Goal: Task Accomplishment & Management: Complete application form

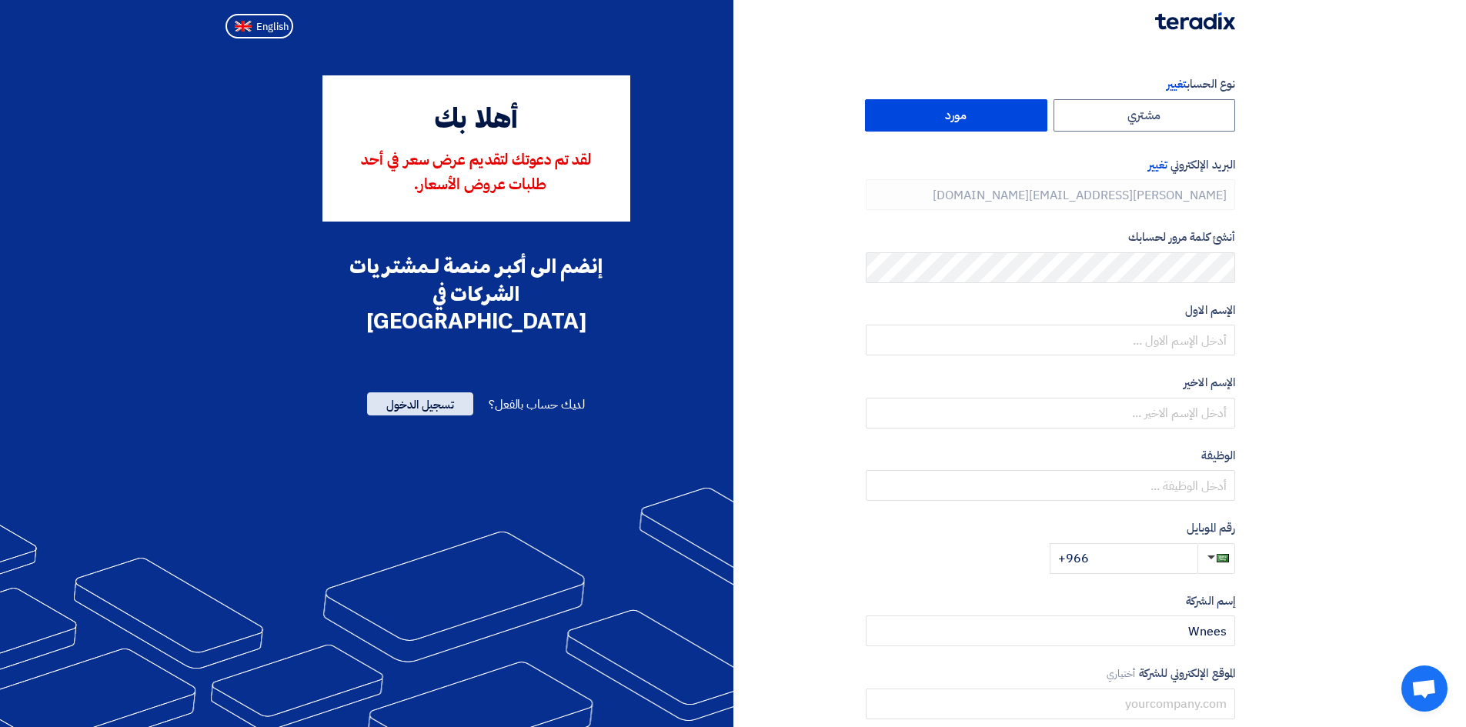
click at [447, 393] on span "تسجيل الدخول" at bounding box center [420, 404] width 106 height 23
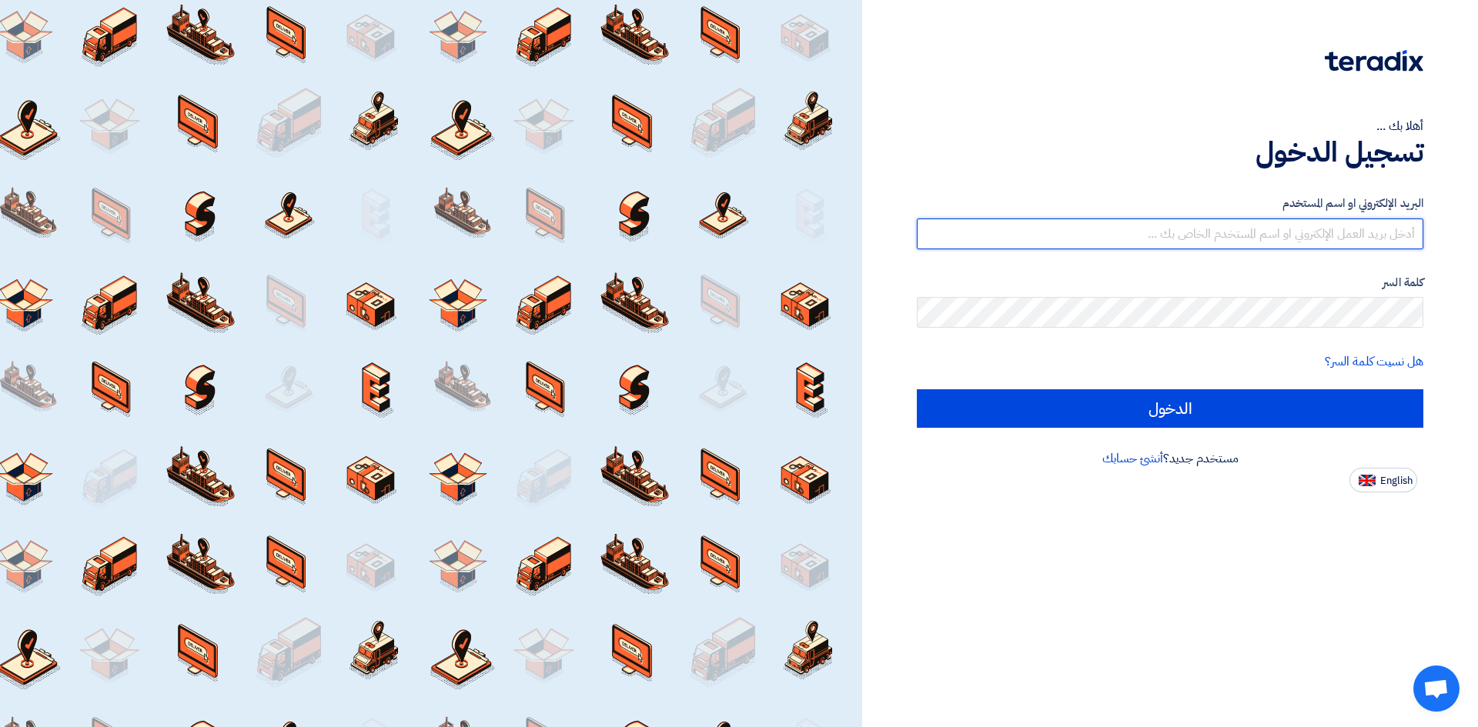
click at [1203, 235] on input "text" at bounding box center [1170, 234] width 507 height 31
type input "[PERSON_NAME][EMAIL_ADDRESS][DOMAIN_NAME]"
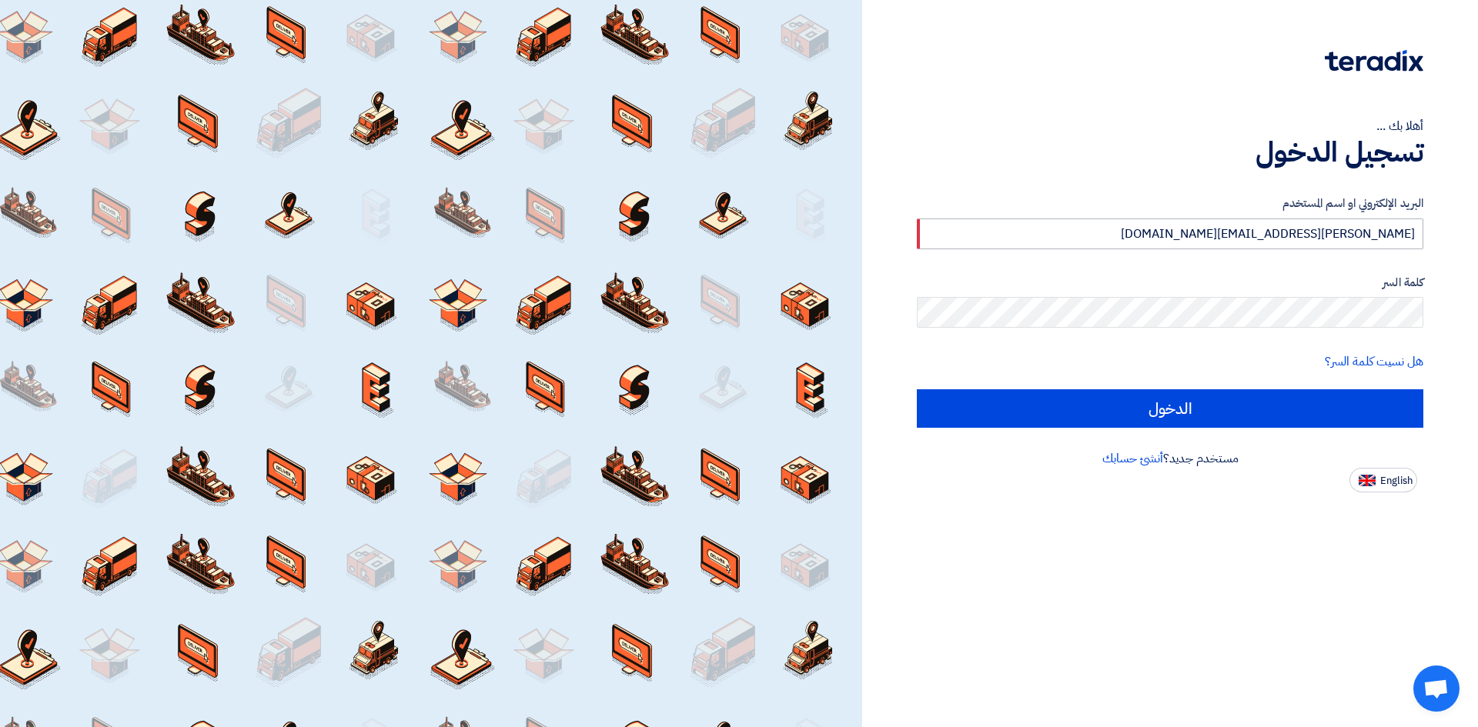
click at [917, 390] on input "الدخول" at bounding box center [1170, 409] width 507 height 38
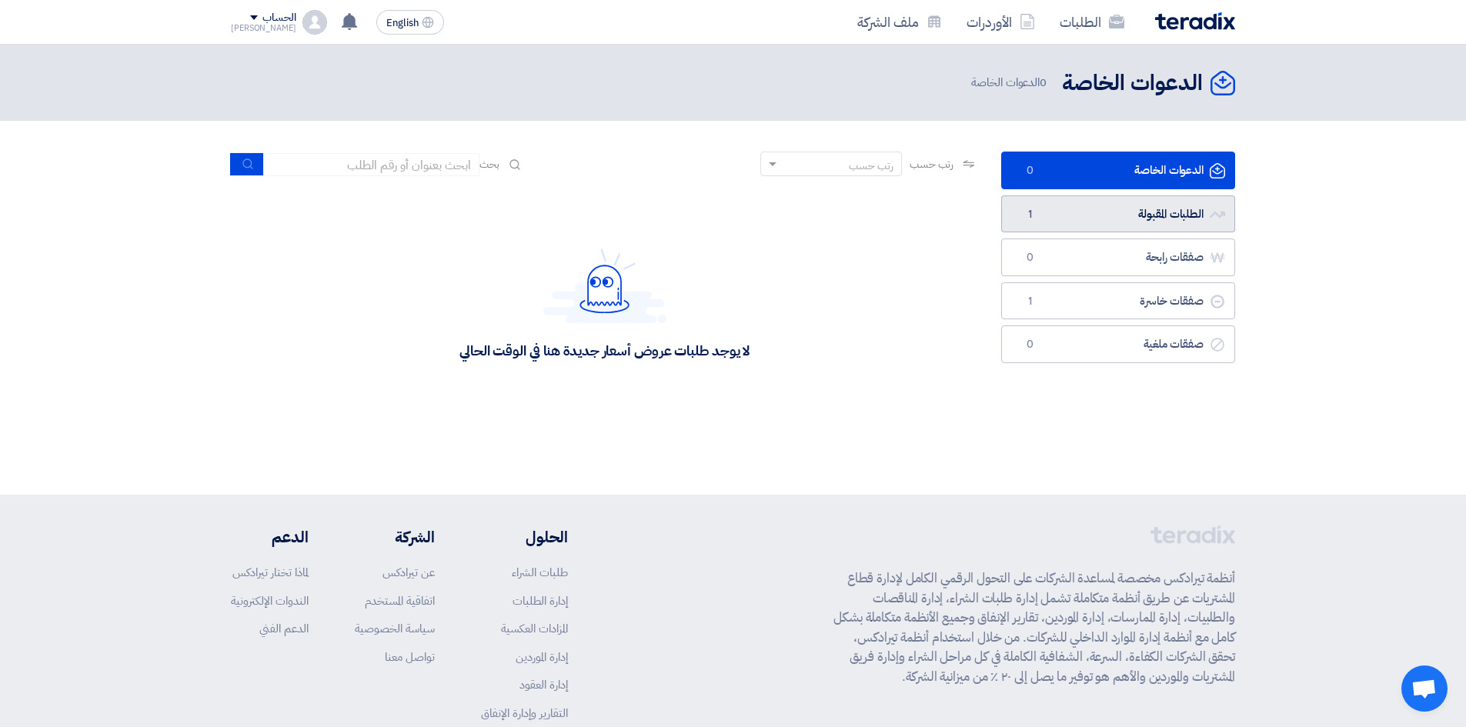
click at [1134, 219] on link "الطلبات المقبولة الطلبات المقبولة 1" at bounding box center [1119, 215] width 234 height 38
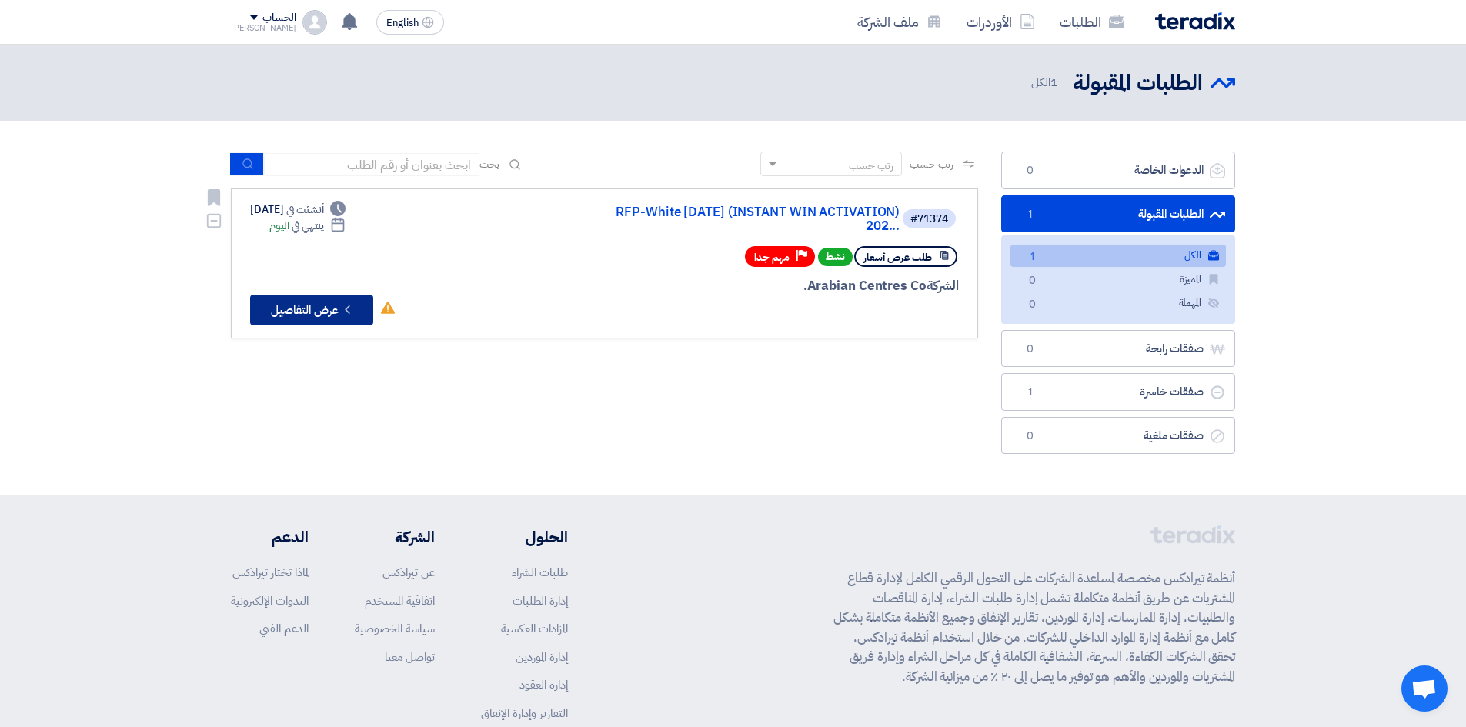
click at [344, 303] on icon "Check details" at bounding box center [347, 310] width 15 height 15
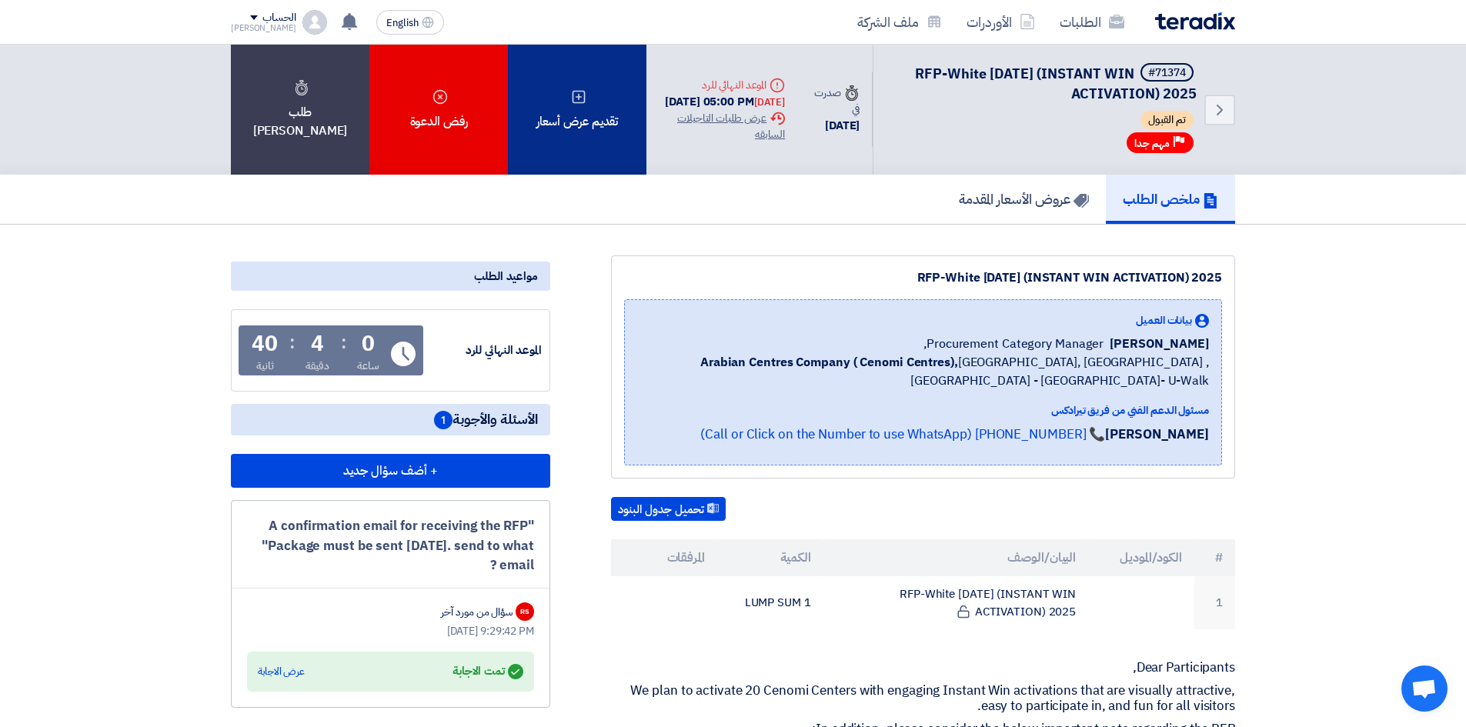
click at [571, 125] on div "تقديم عرض أسعار" at bounding box center [577, 110] width 139 height 130
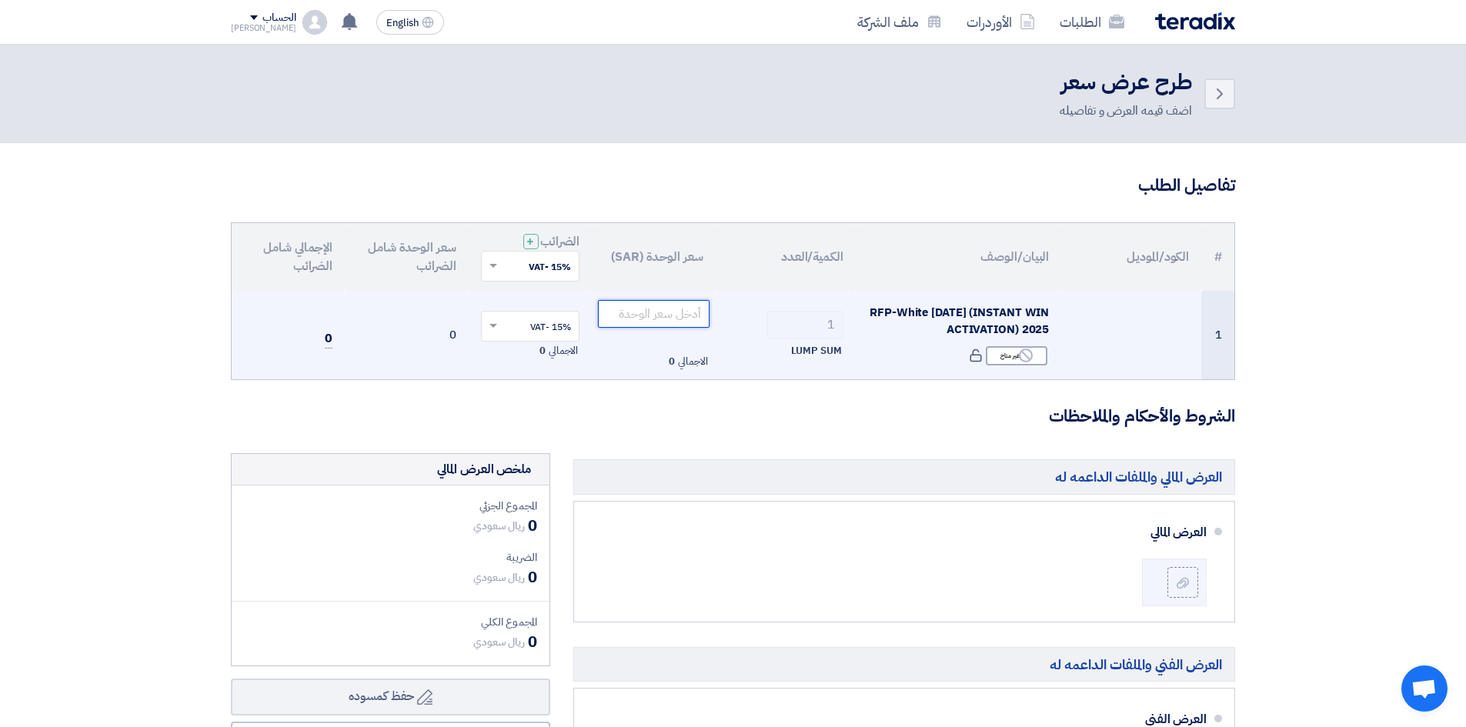
click at [678, 318] on input "number" at bounding box center [654, 314] width 112 height 28
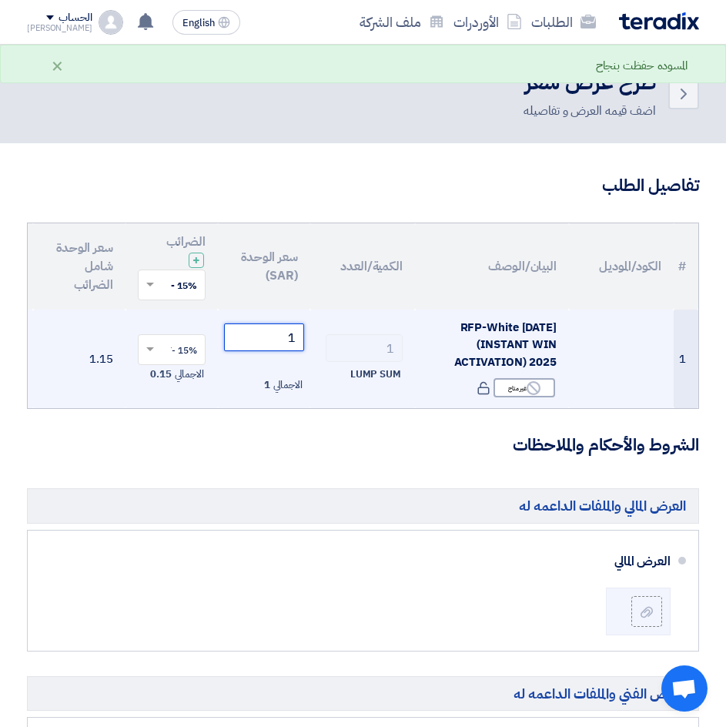
click at [282, 331] on input "1" at bounding box center [264, 337] width 80 height 28
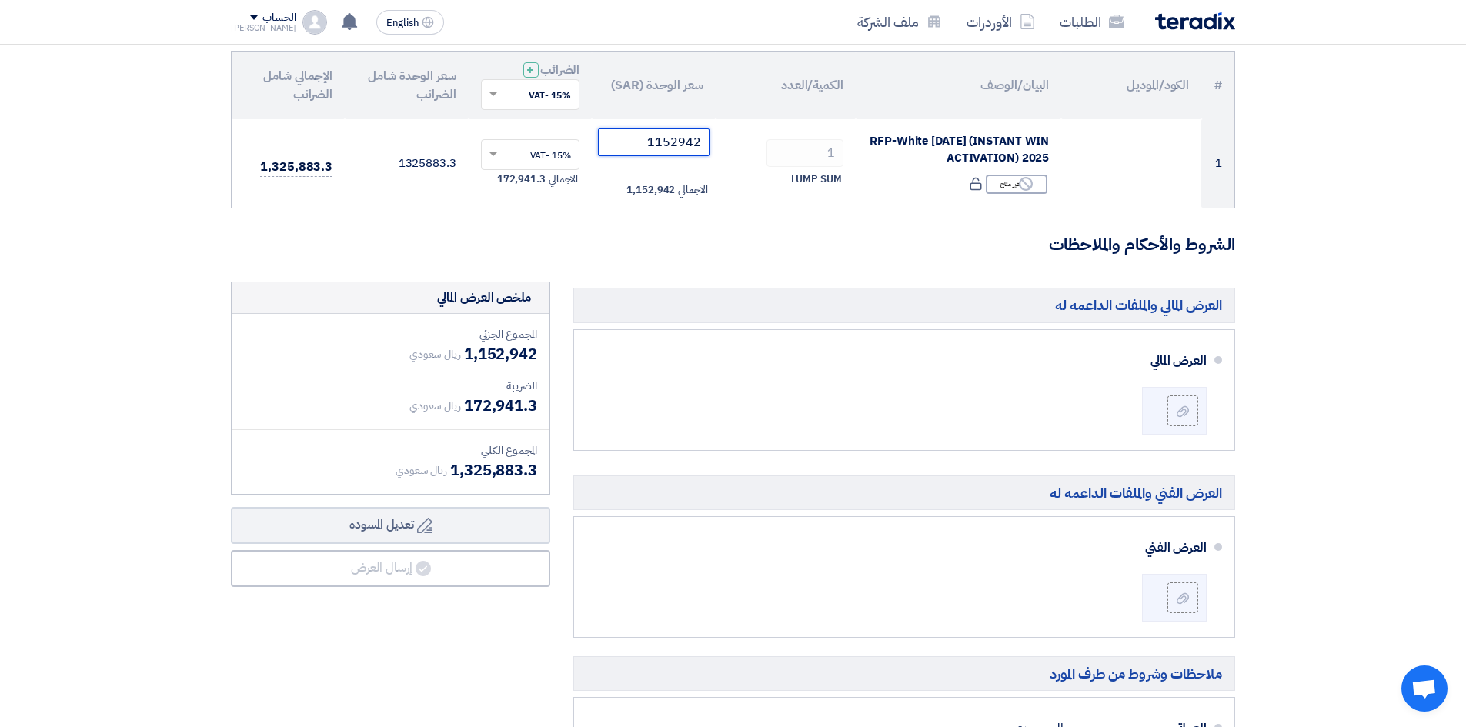
scroll to position [231, 0]
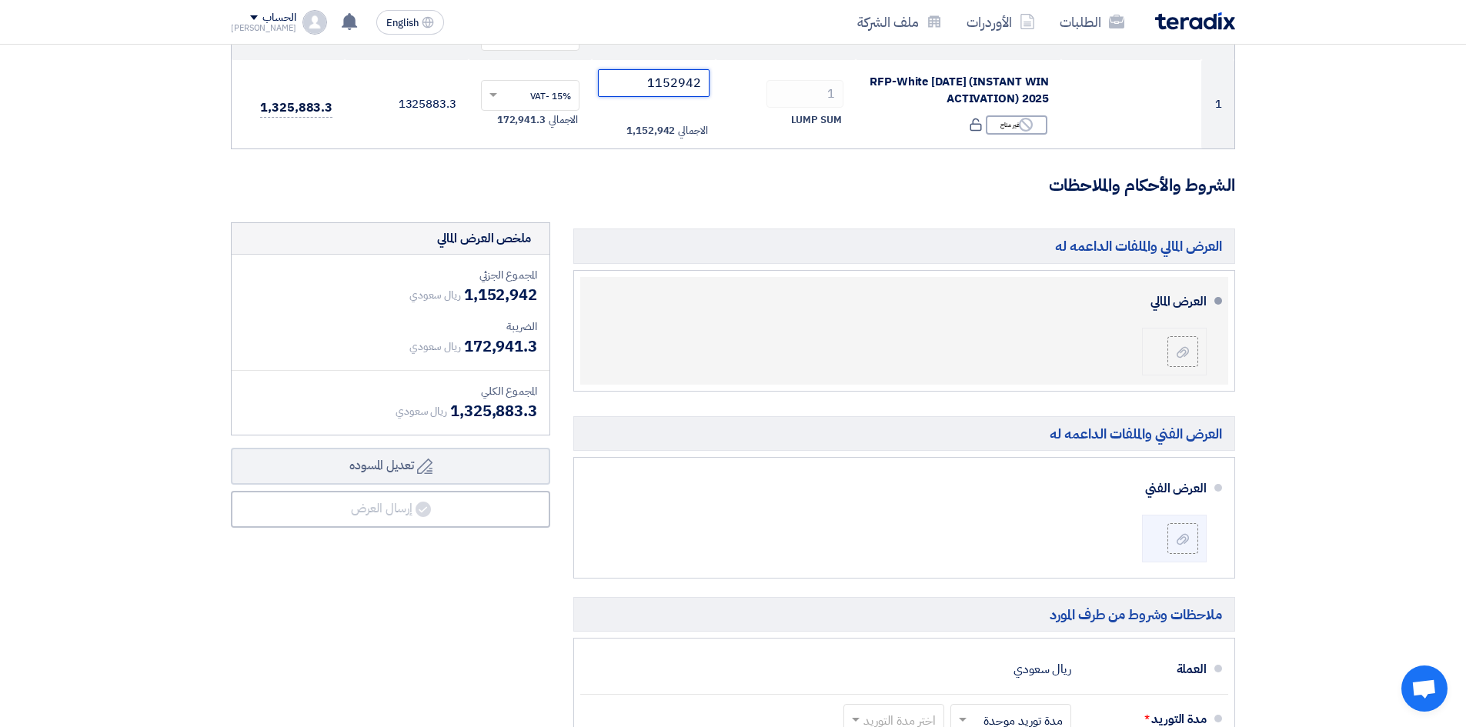
type input "1152942"
click at [1193, 333] on li at bounding box center [1174, 352] width 65 height 48
click at [1195, 353] on label at bounding box center [1183, 351] width 31 height 31
click at [0, 0] on input "file" at bounding box center [0, 0] width 0 height 0
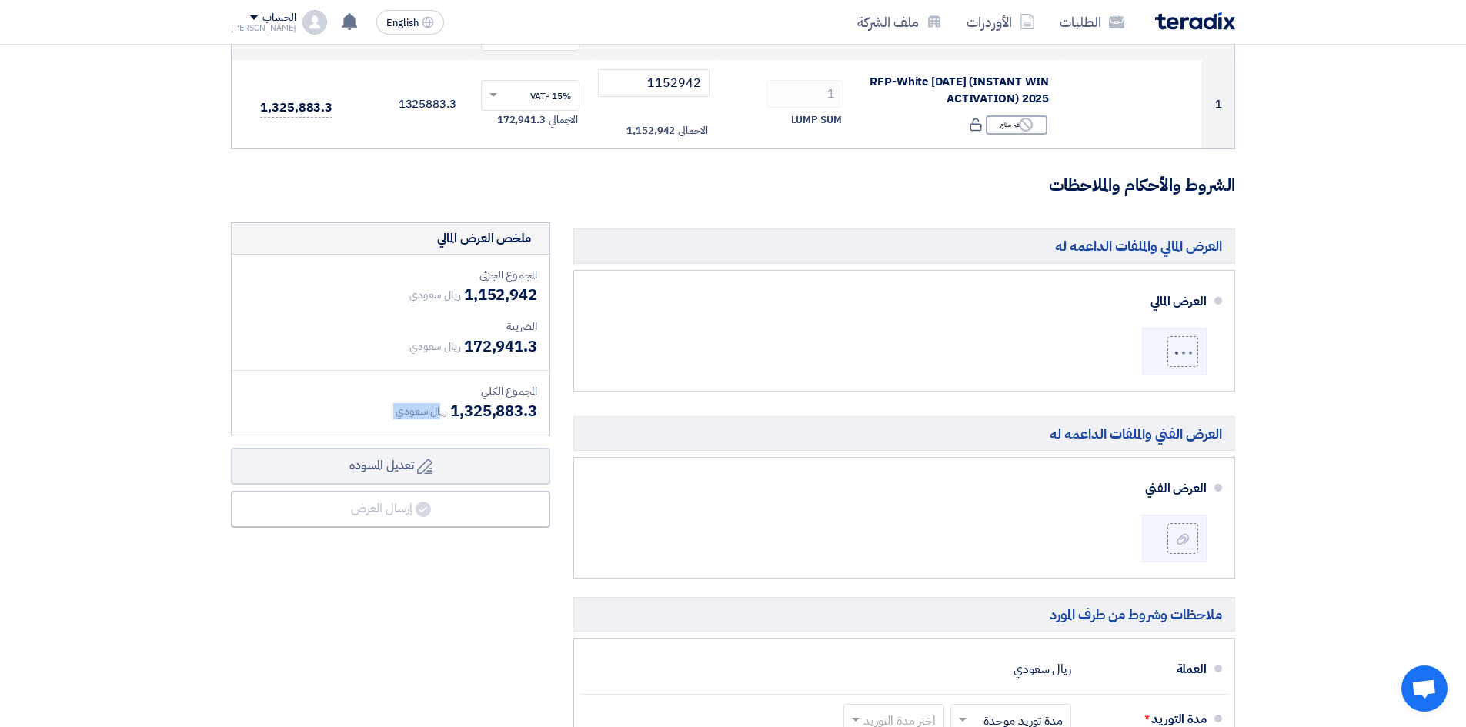
drag, startPoint x: 440, startPoint y: 412, endPoint x: 538, endPoint y: 410, distance: 97.8
click at [538, 410] on div "المجموع الجزئي ريال سعودي 1,152,942 الضريبة ريال سعودي 172,941.3 المجموع الكلي" at bounding box center [391, 345] width 318 height 180
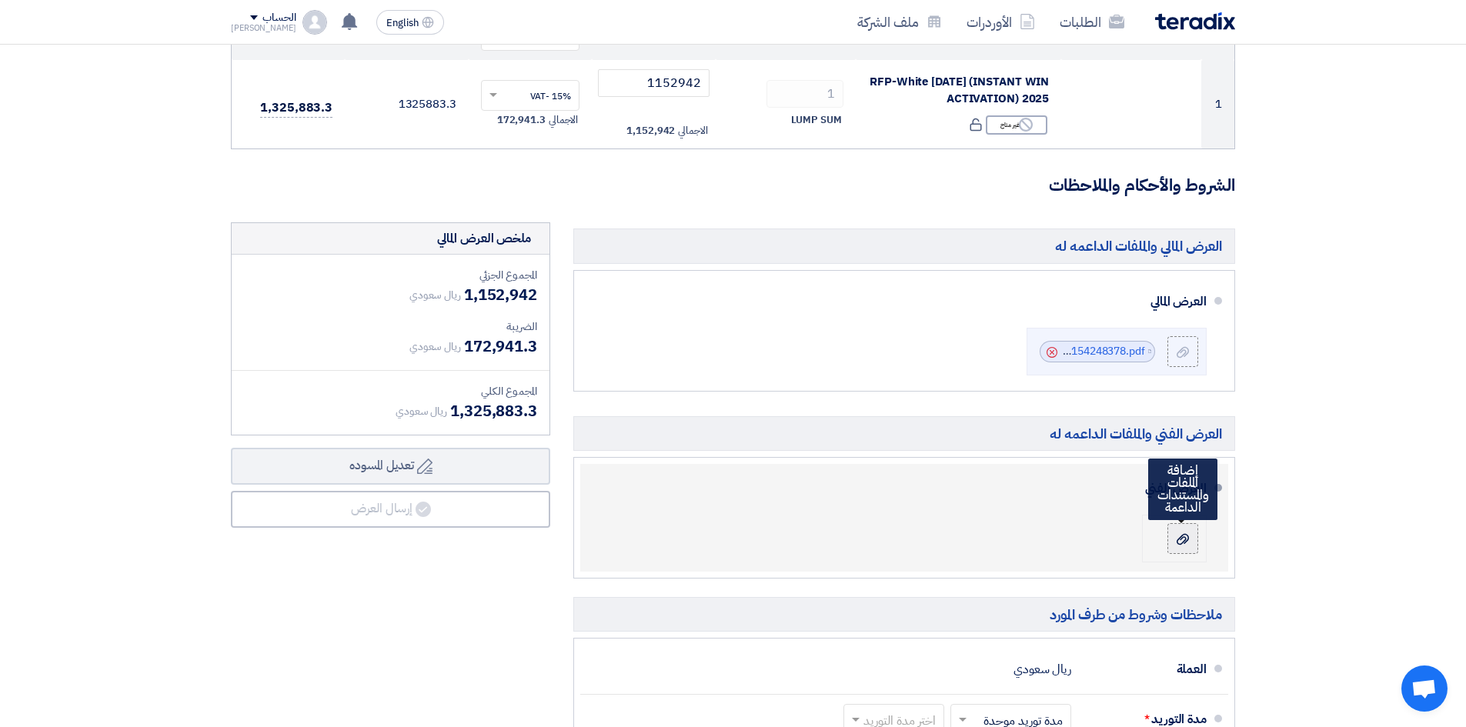
click at [1182, 544] on use at bounding box center [1183, 539] width 12 height 11
click at [0, 0] on input "file" at bounding box center [0, 0] width 0 height 0
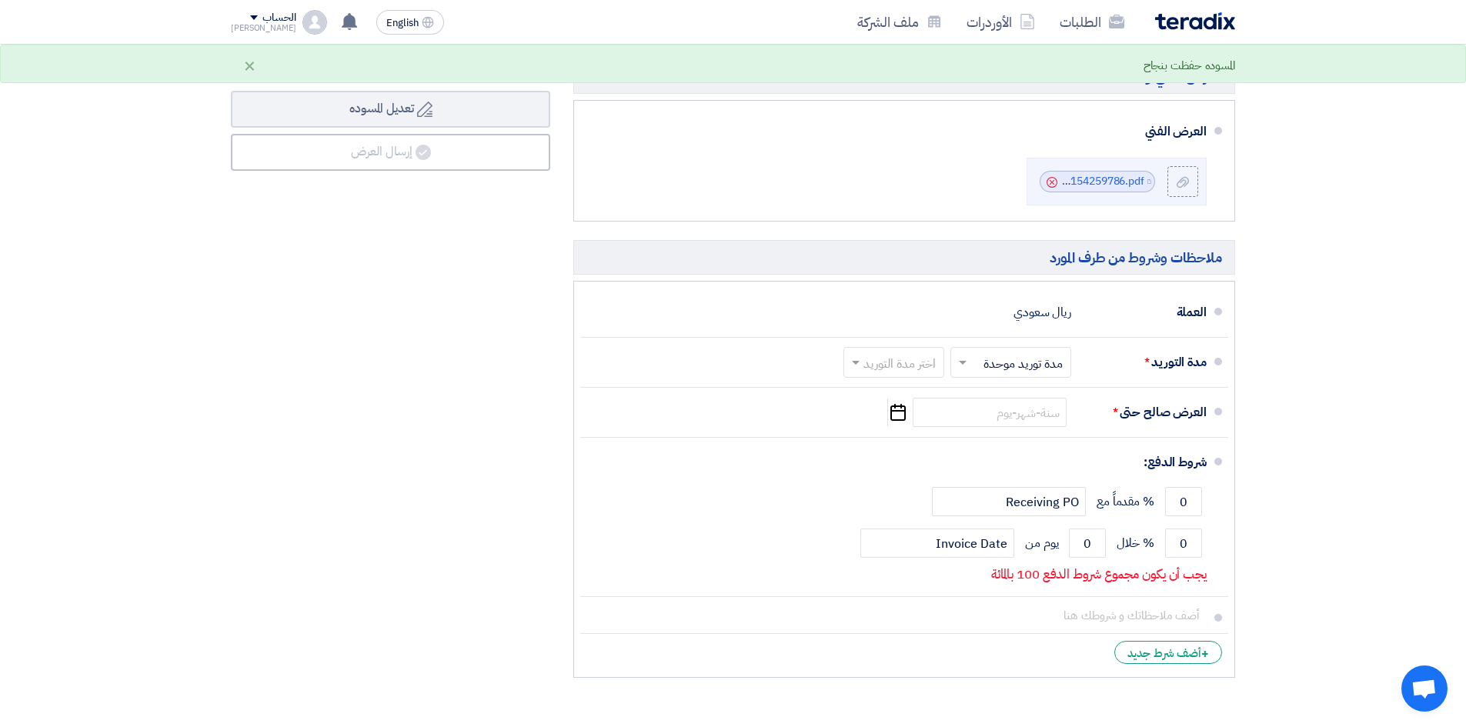
scroll to position [616, 0]
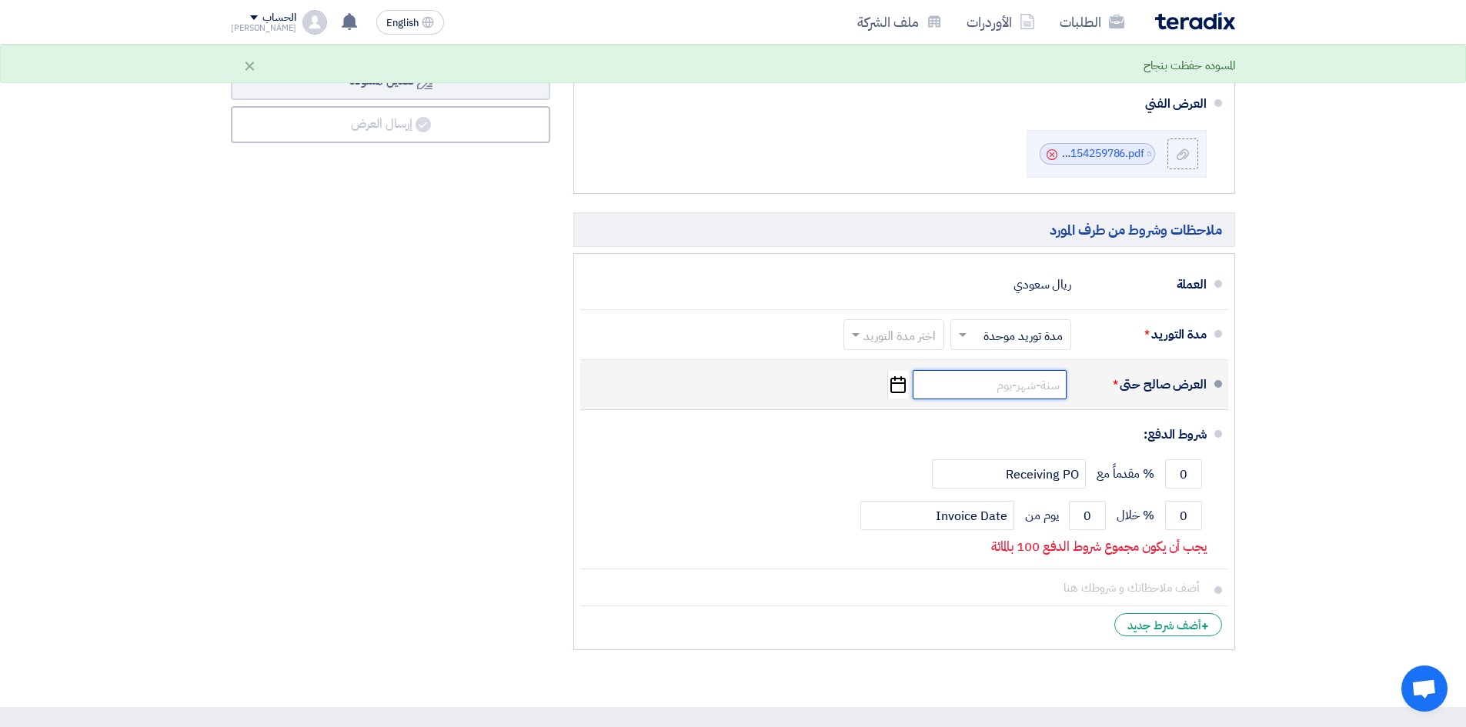
click at [1017, 387] on input at bounding box center [990, 384] width 154 height 29
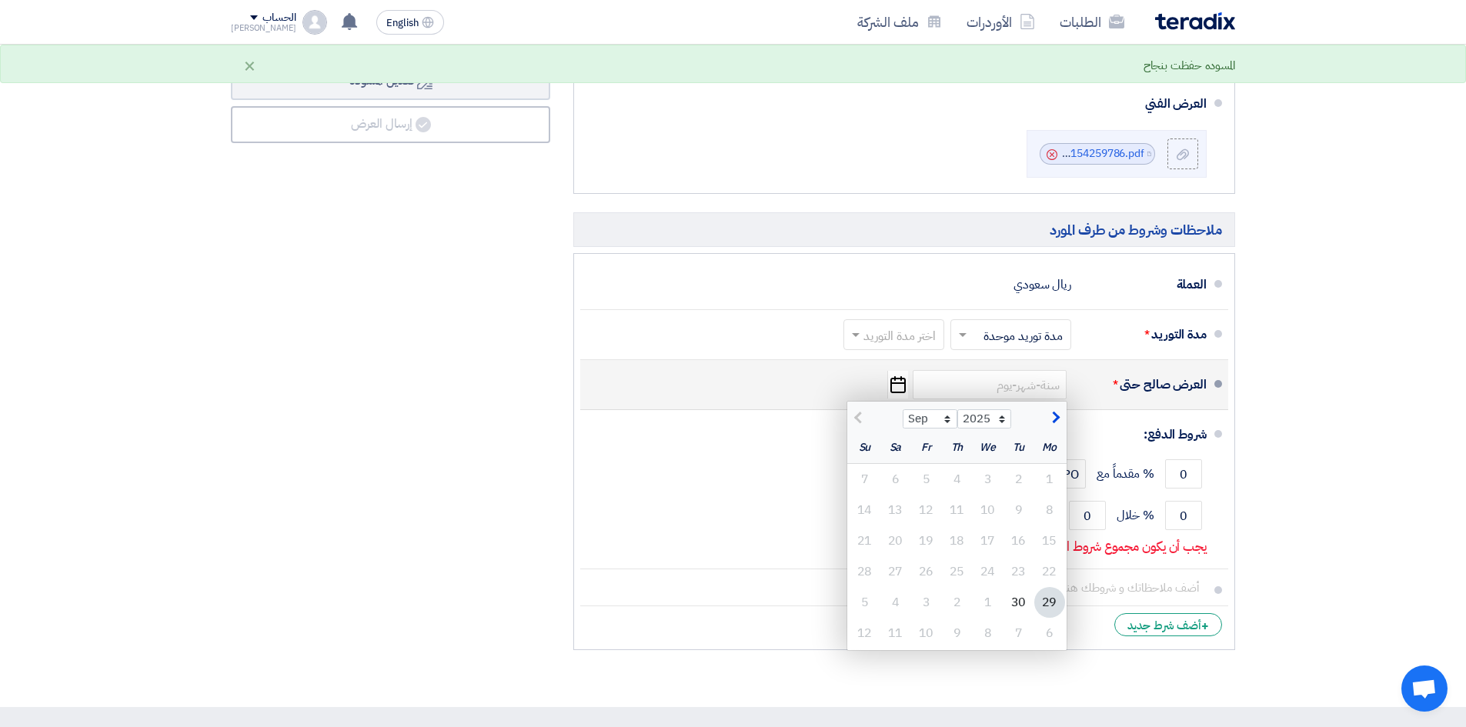
click at [1062, 421] on button "button" at bounding box center [1054, 417] width 25 height 15
select select "10"
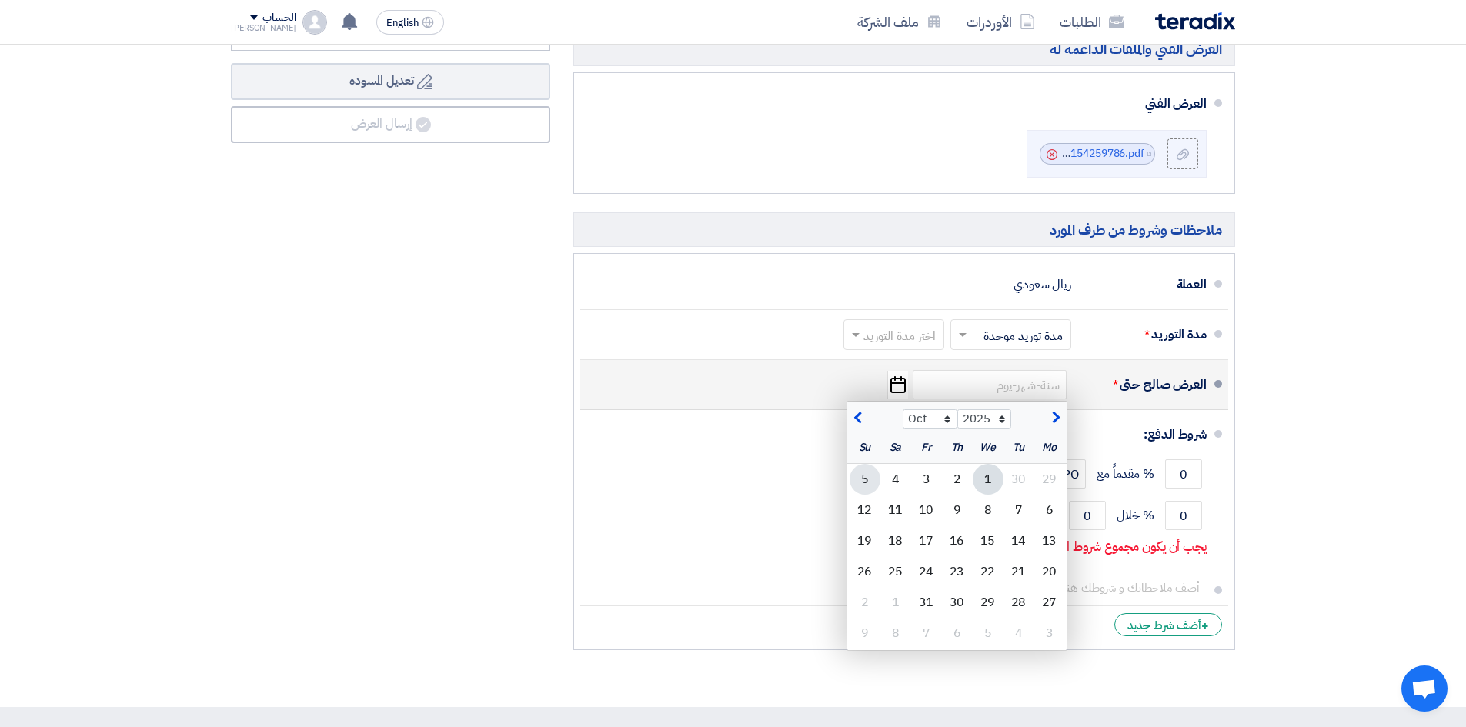
click at [861, 480] on div "5" at bounding box center [865, 479] width 31 height 31
type input "10/5/2025"
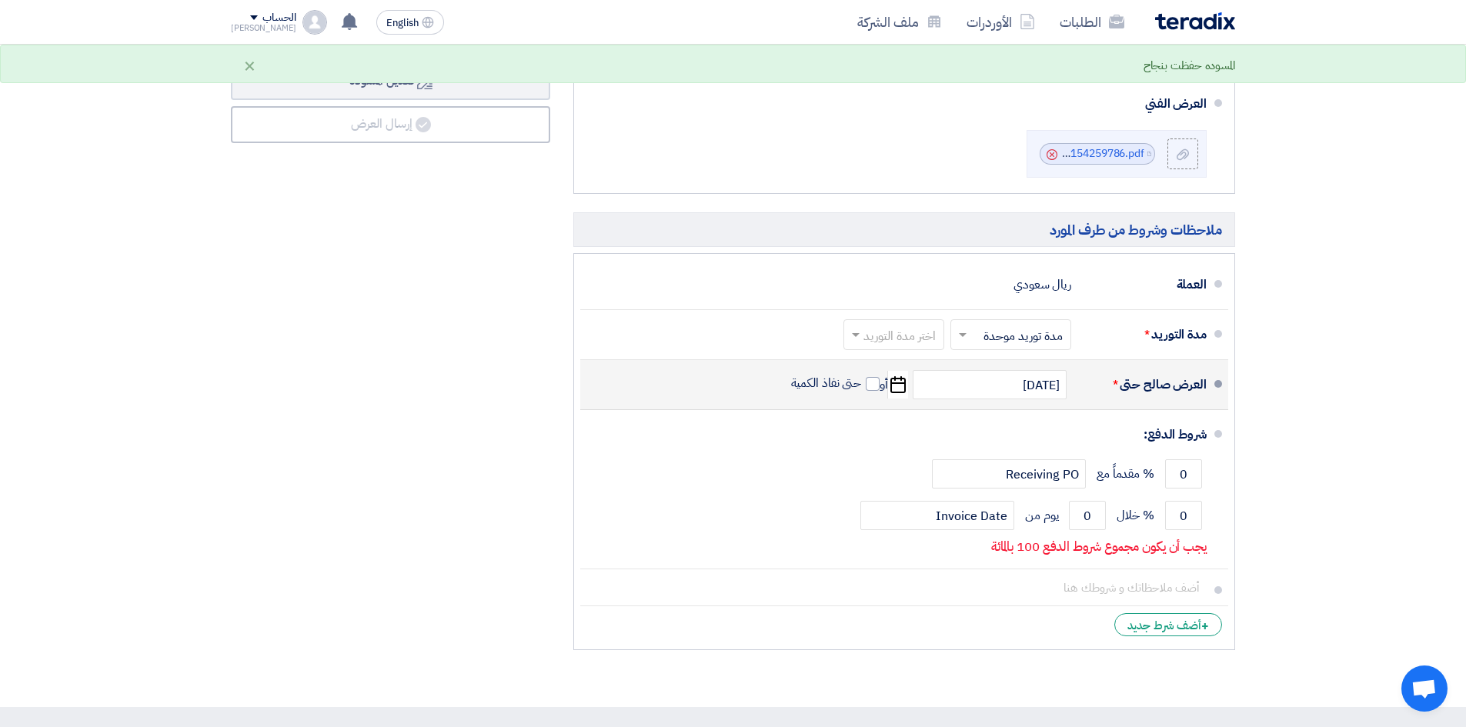
click at [895, 388] on icon "Pick a date" at bounding box center [898, 385] width 21 height 28
select select "10"
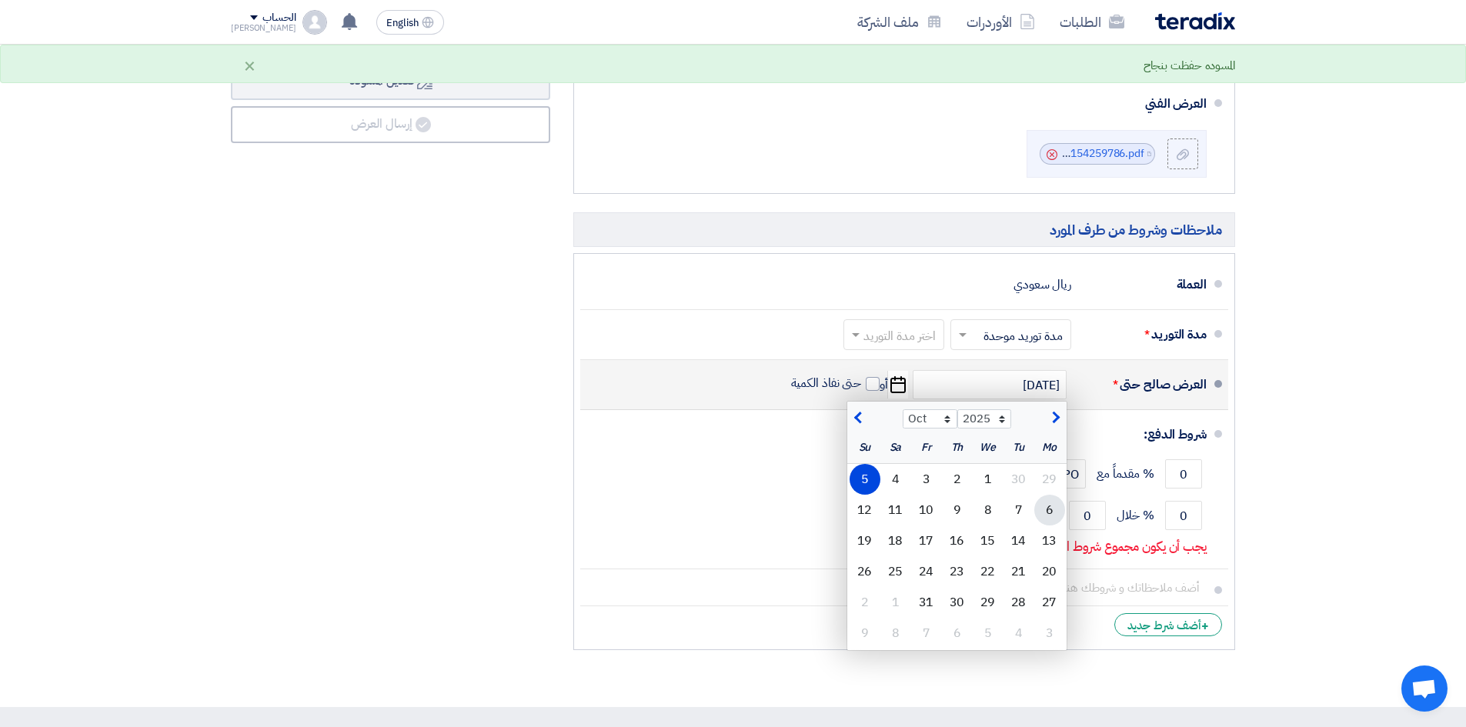
click at [1052, 509] on div "6" at bounding box center [1050, 510] width 31 height 31
type input "10/6/2025"
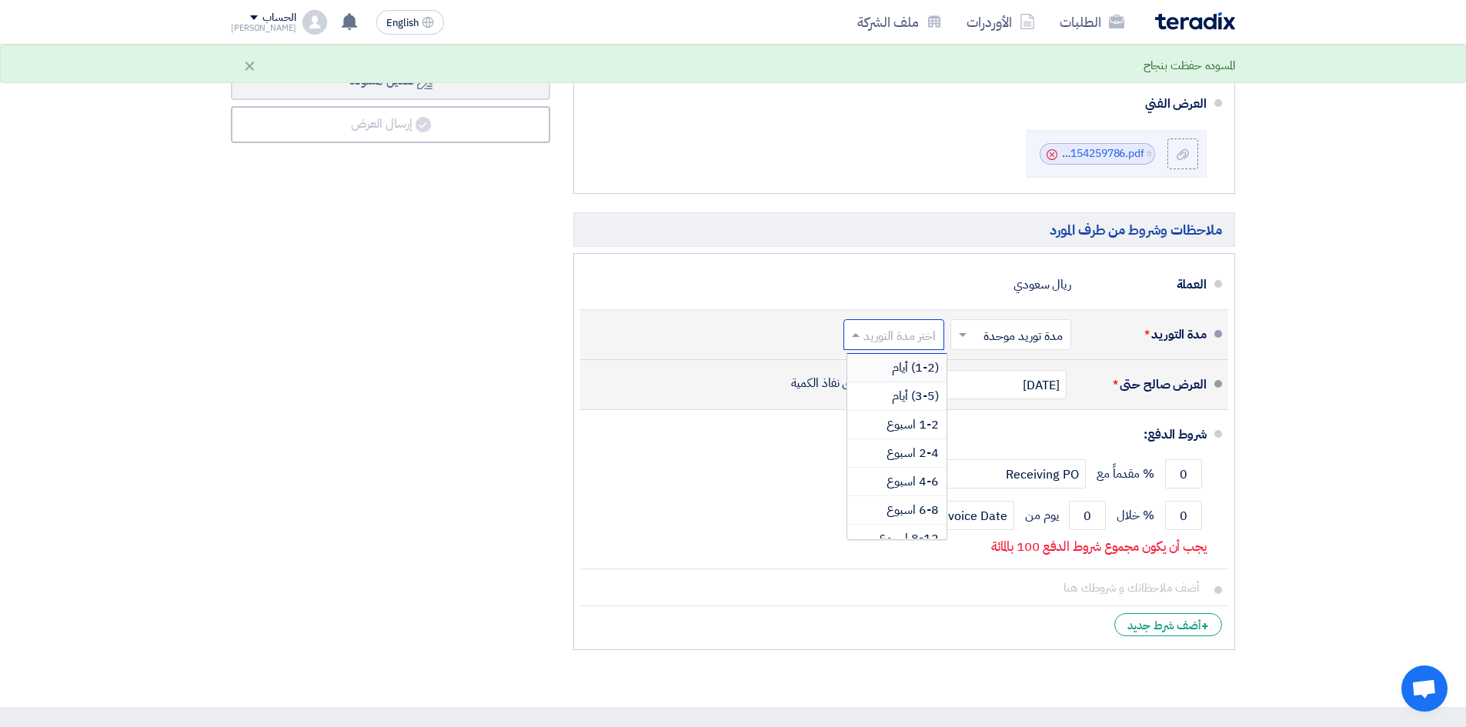
click at [899, 347] on div "اختر مدة التوريد" at bounding box center [894, 334] width 101 height 31
click at [925, 390] on span "(3-5) أيام" at bounding box center [915, 396] width 47 height 18
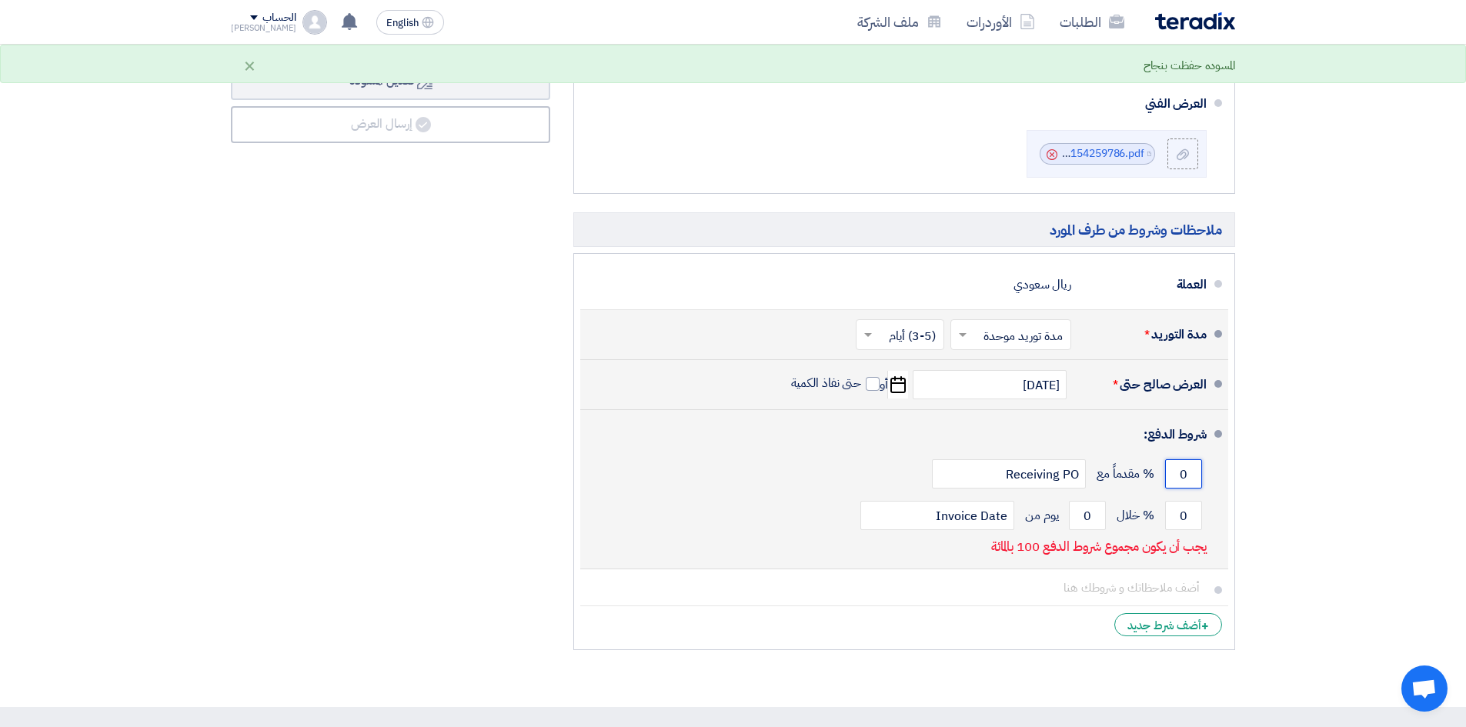
drag, startPoint x: 1174, startPoint y: 471, endPoint x: 1192, endPoint y: 467, distance: 18.9
click at [1192, 467] on input "0" at bounding box center [1183, 474] width 37 height 29
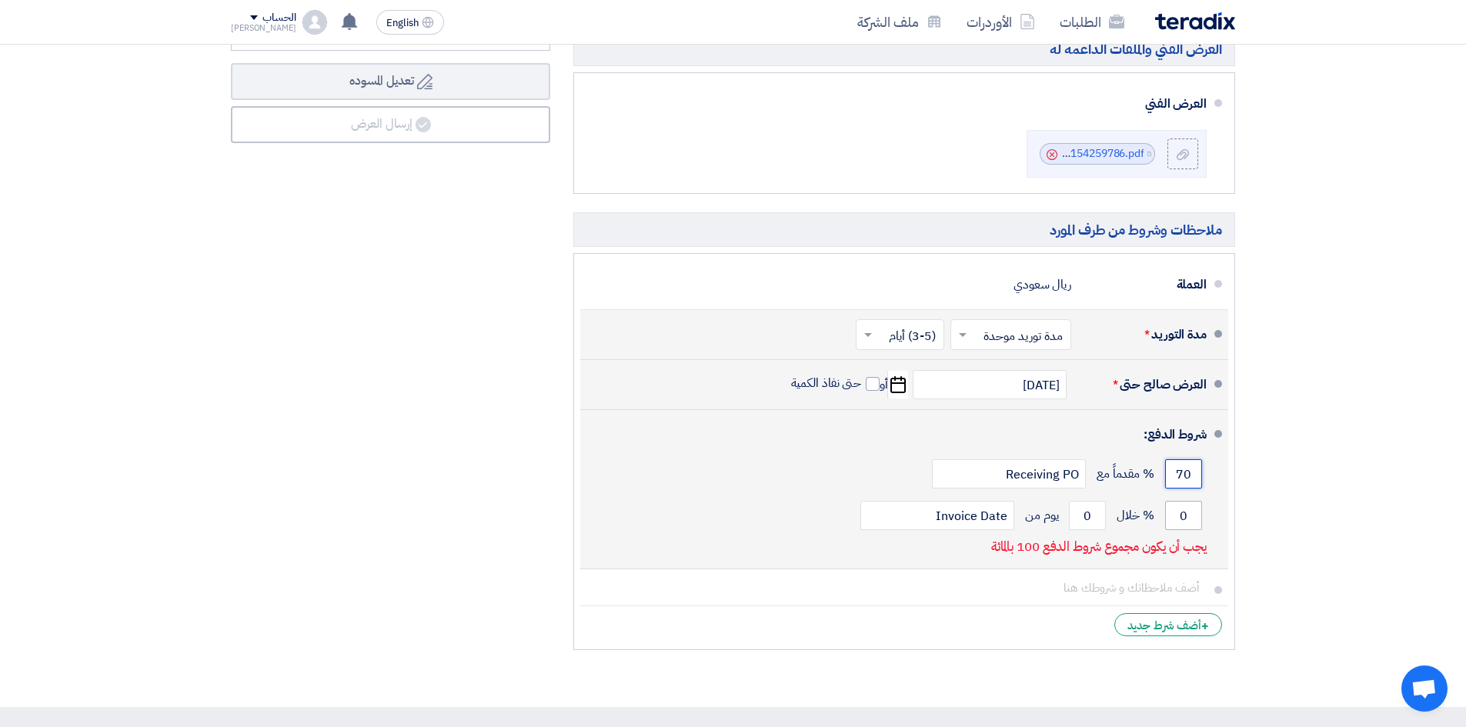
type input "70"
drag, startPoint x: 1179, startPoint y: 514, endPoint x: 1194, endPoint y: 515, distance: 14.6
click at [1194, 515] on input "0" at bounding box center [1183, 515] width 37 height 29
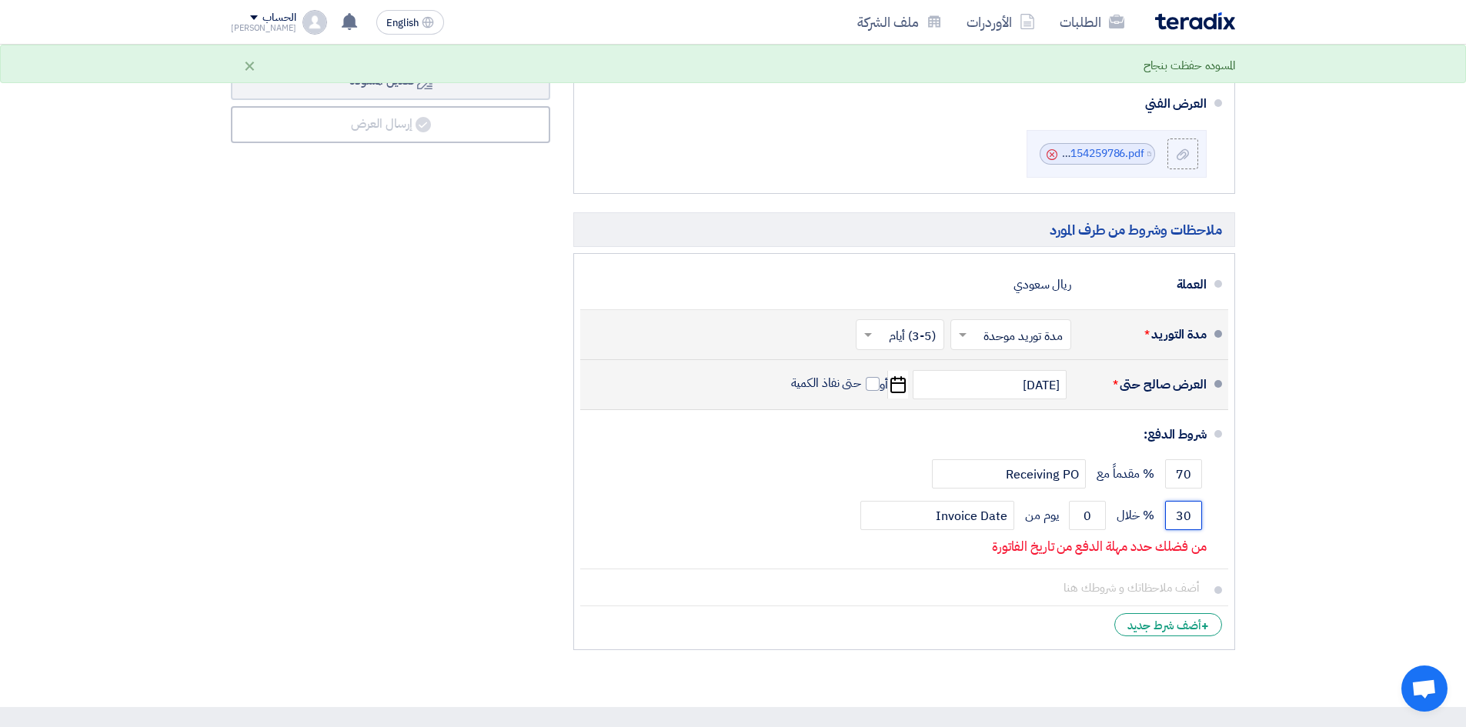
type input "30"
click at [1270, 502] on section "تفاصيل الطلب # الكود/الموديل البيان/الوصف الكمية/العدد سعر الوحدة (SAR) الضرائب…" at bounding box center [733, 117] width 1466 height 1180
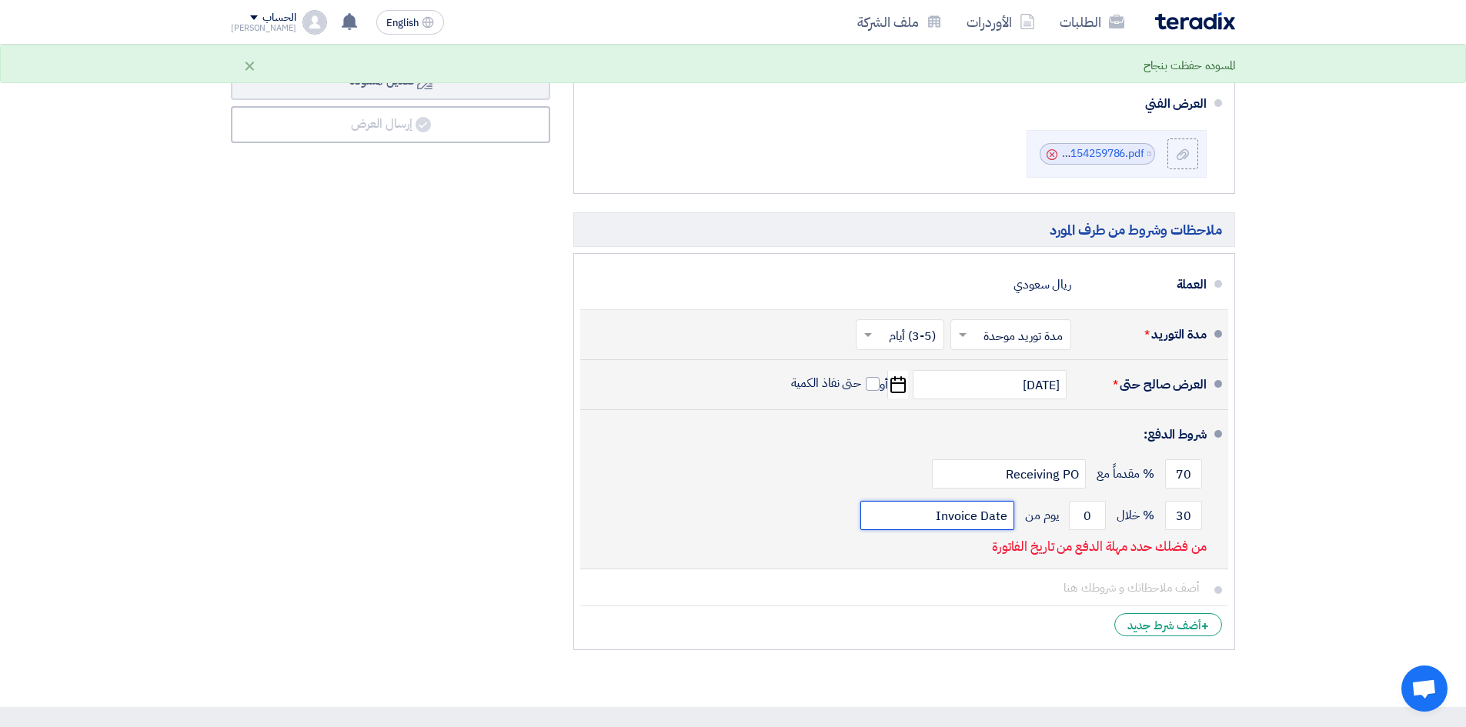
click at [985, 516] on input "Invoice Date" at bounding box center [938, 515] width 154 height 29
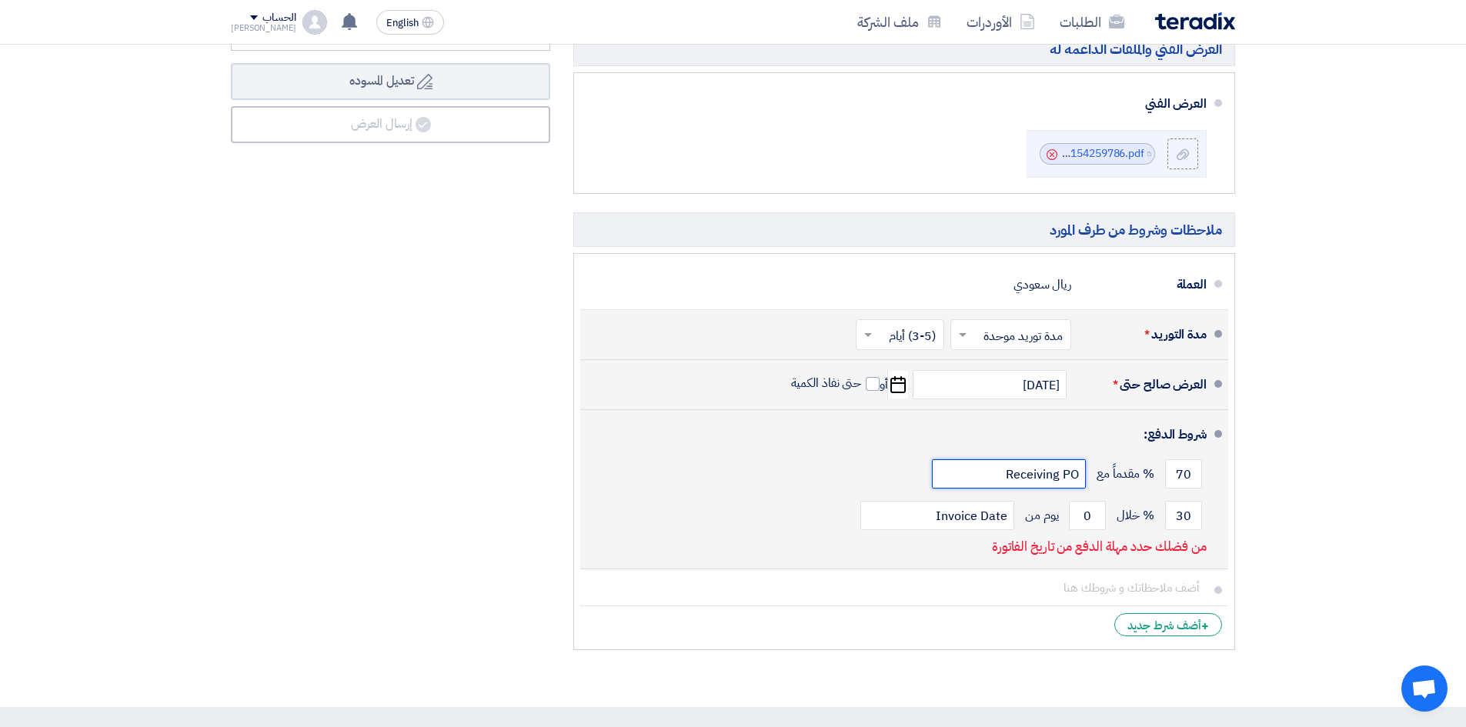
click at [1046, 482] on input "Receiving PO" at bounding box center [1009, 474] width 154 height 29
click at [966, 518] on input "Invoice Date" at bounding box center [938, 515] width 154 height 29
click at [1088, 520] on input "0" at bounding box center [1087, 515] width 37 height 29
drag, startPoint x: 1088, startPoint y: 520, endPoint x: 1044, endPoint y: 532, distance: 46.3
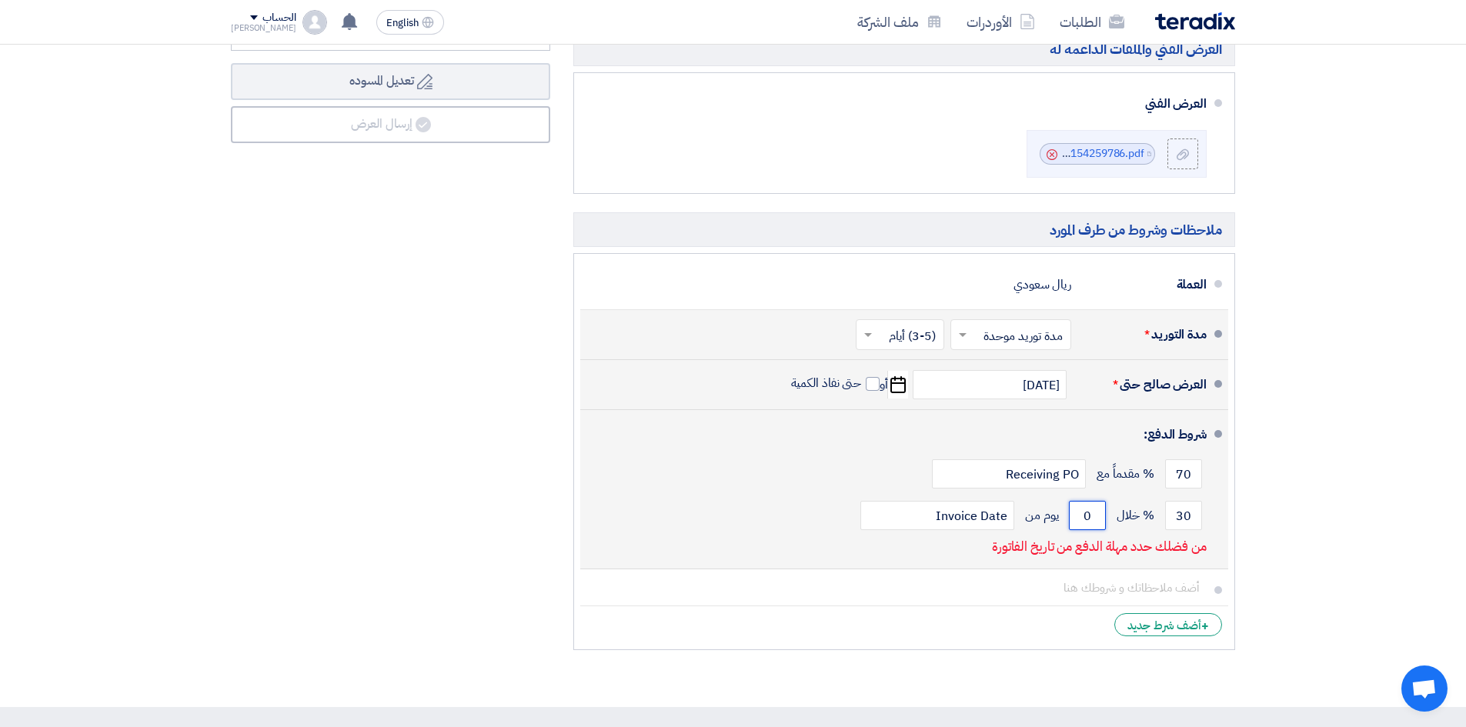
click at [1044, 532] on div "30 % خلال 0 يوم من Invoice Date" at bounding box center [900, 516] width 614 height 42
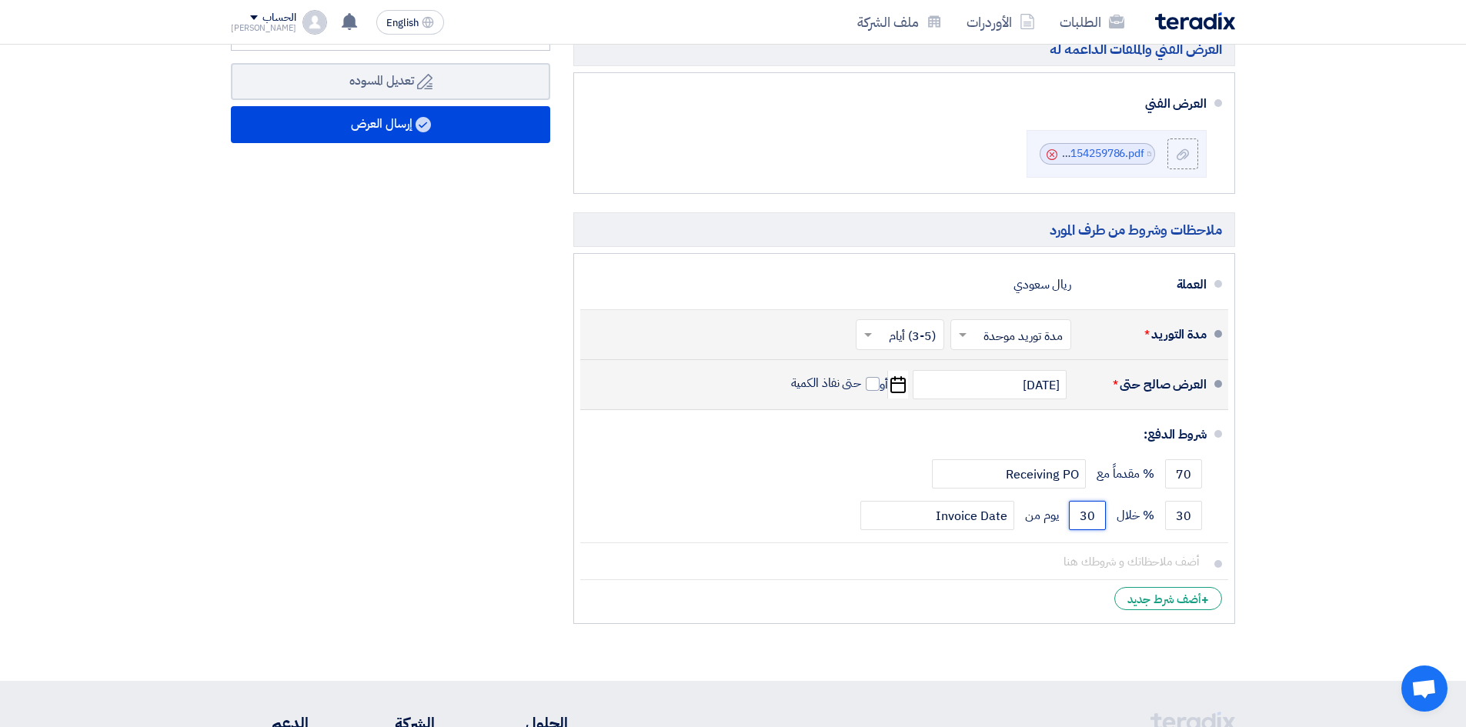
type input "30"
click at [1318, 467] on section "تفاصيل الطلب # الكود/الموديل البيان/الوصف الكمية/العدد سعر الوحدة (SAR) الضرائب…" at bounding box center [733, 104] width 1466 height 1154
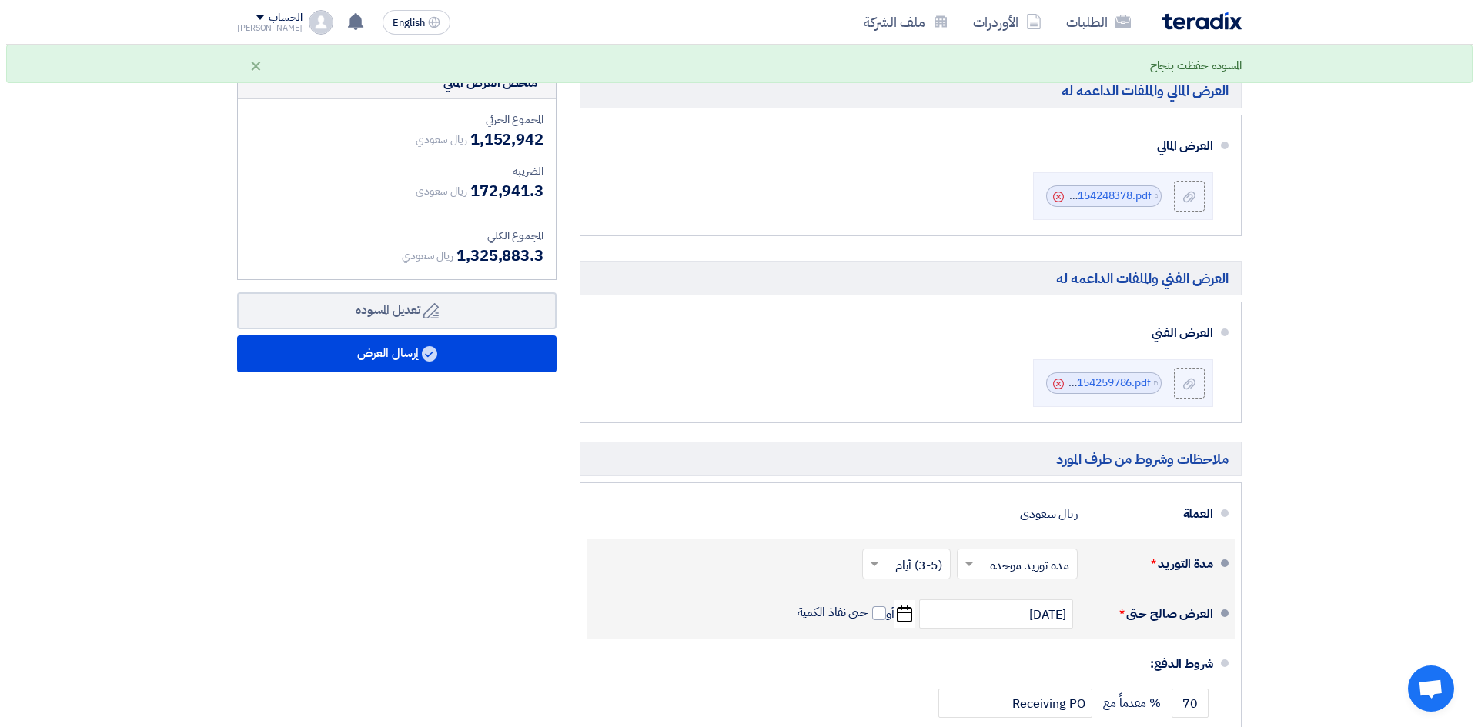
scroll to position [385, 0]
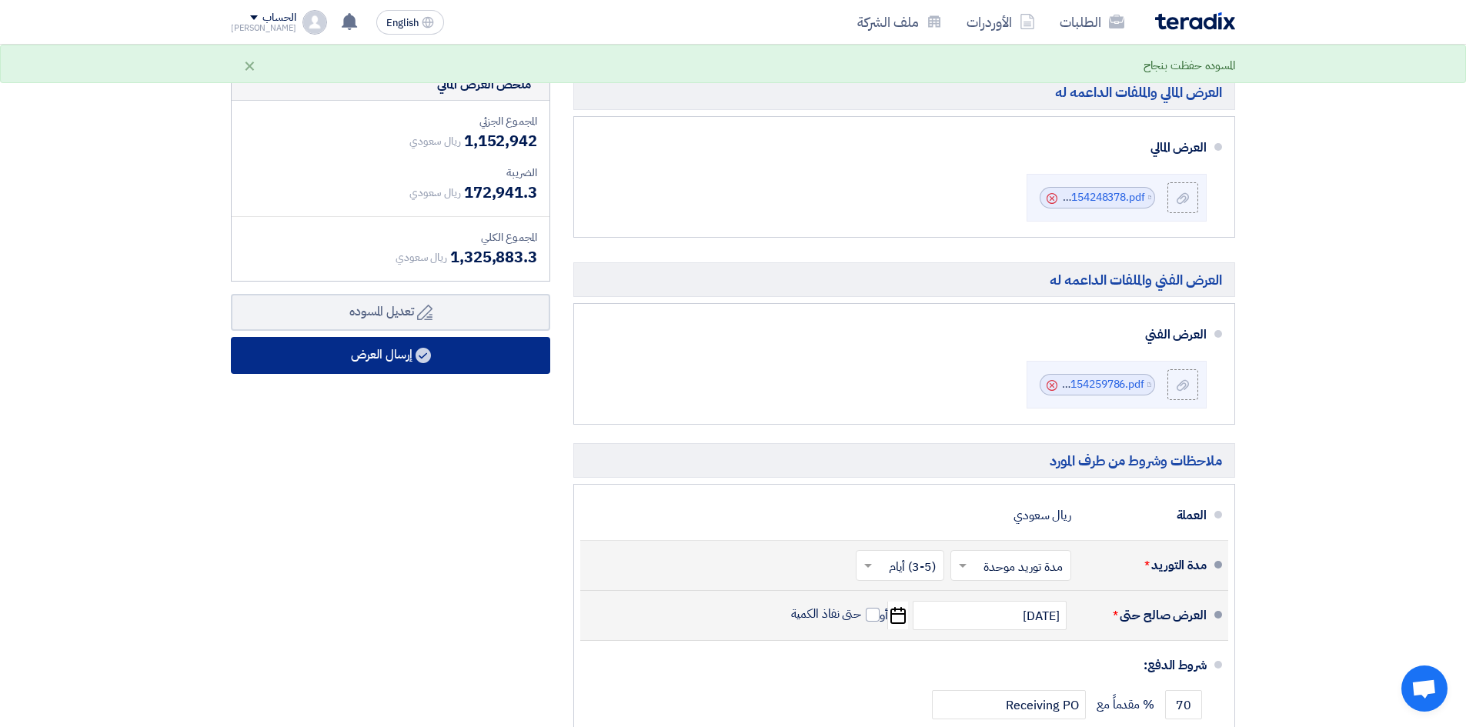
click at [295, 356] on button "إرسال العرض" at bounding box center [390, 355] width 319 height 37
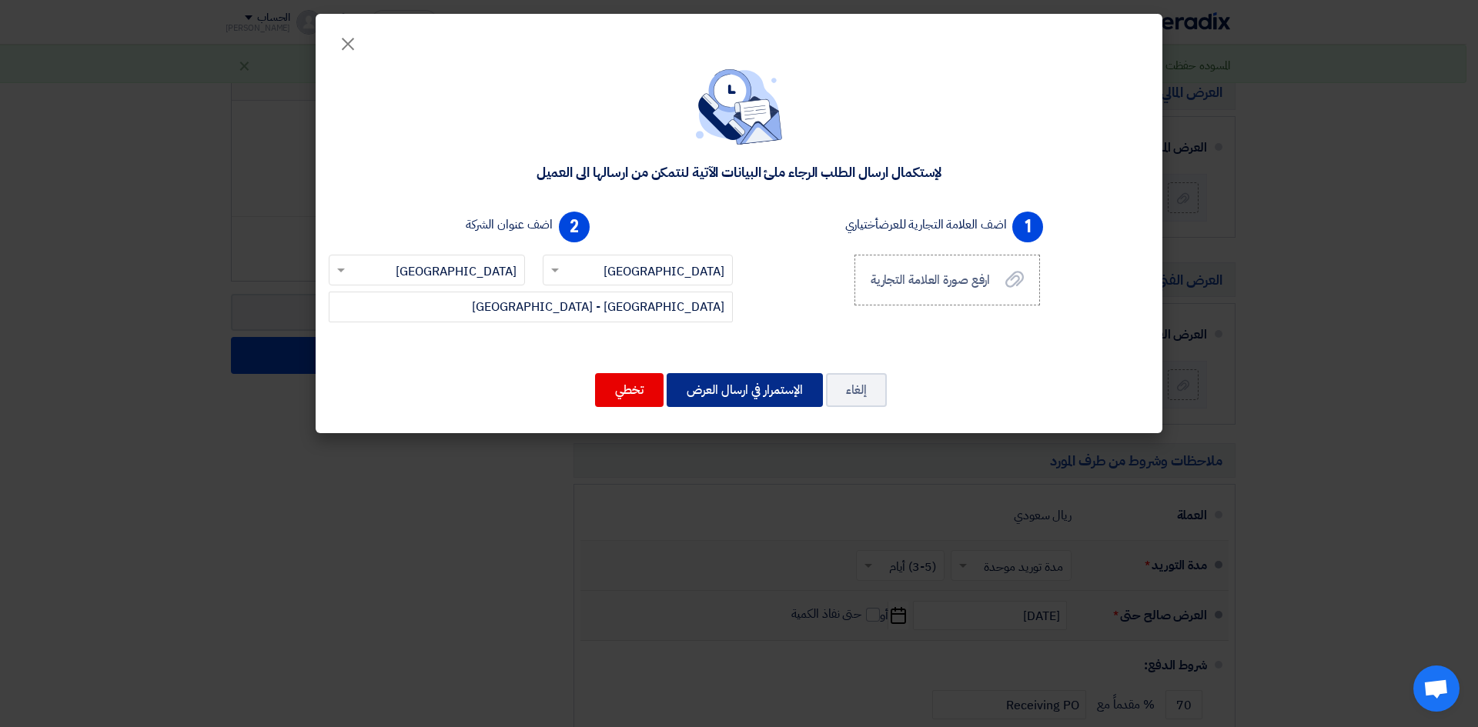
click at [722, 390] on button "الإستمرار في ارسال العرض" at bounding box center [745, 390] width 156 height 34
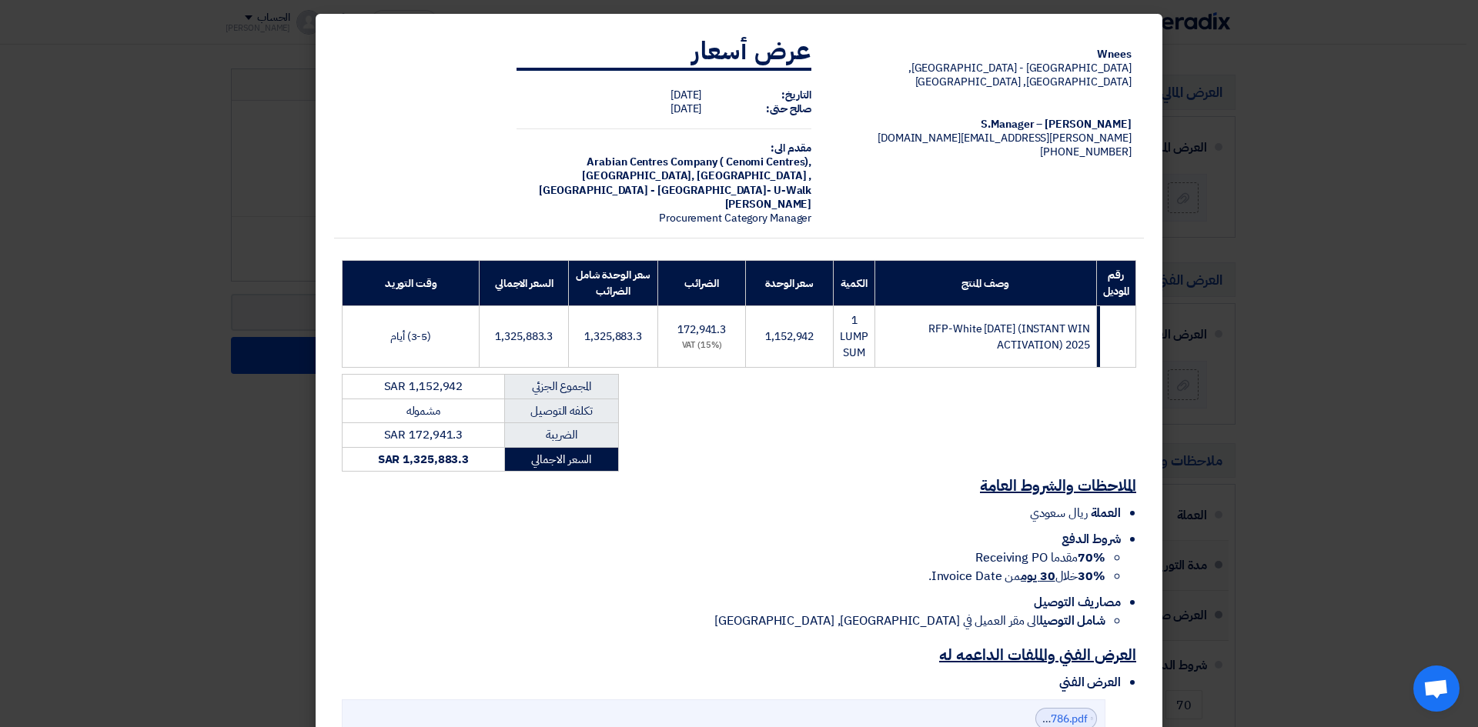
drag, startPoint x: 393, startPoint y: 443, endPoint x: 530, endPoint y: 430, distance: 137.6
click at [530, 430] on tbody "المجموع الجزئي SAR 1,152,942 تكلفه التوصيل مشموله الضريبة SAR 172,941.3 السعر …" at bounding box center [481, 423] width 276 height 97
click at [970, 549] on li "70% مقدما Receiving PO" at bounding box center [724, 558] width 764 height 18
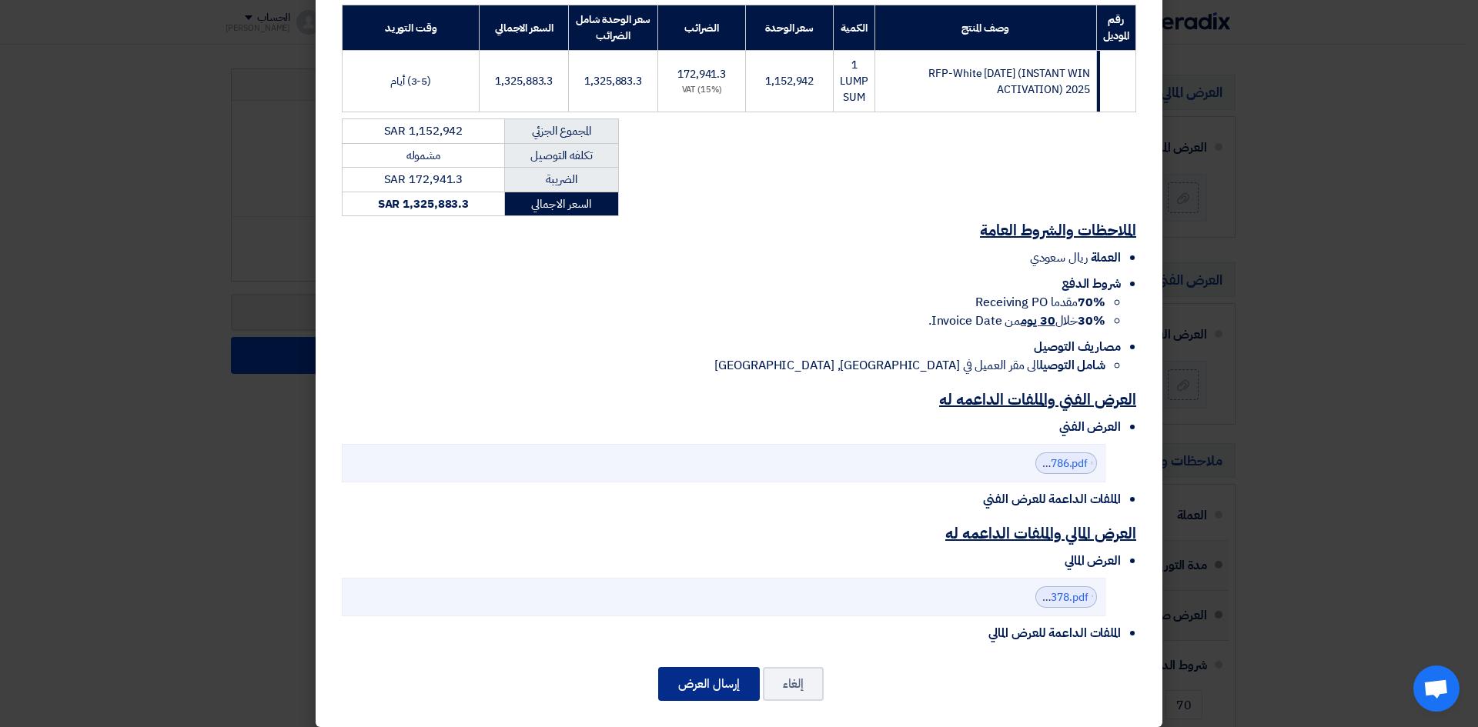
click at [721, 670] on button "إرسال العرض" at bounding box center [709, 684] width 102 height 34
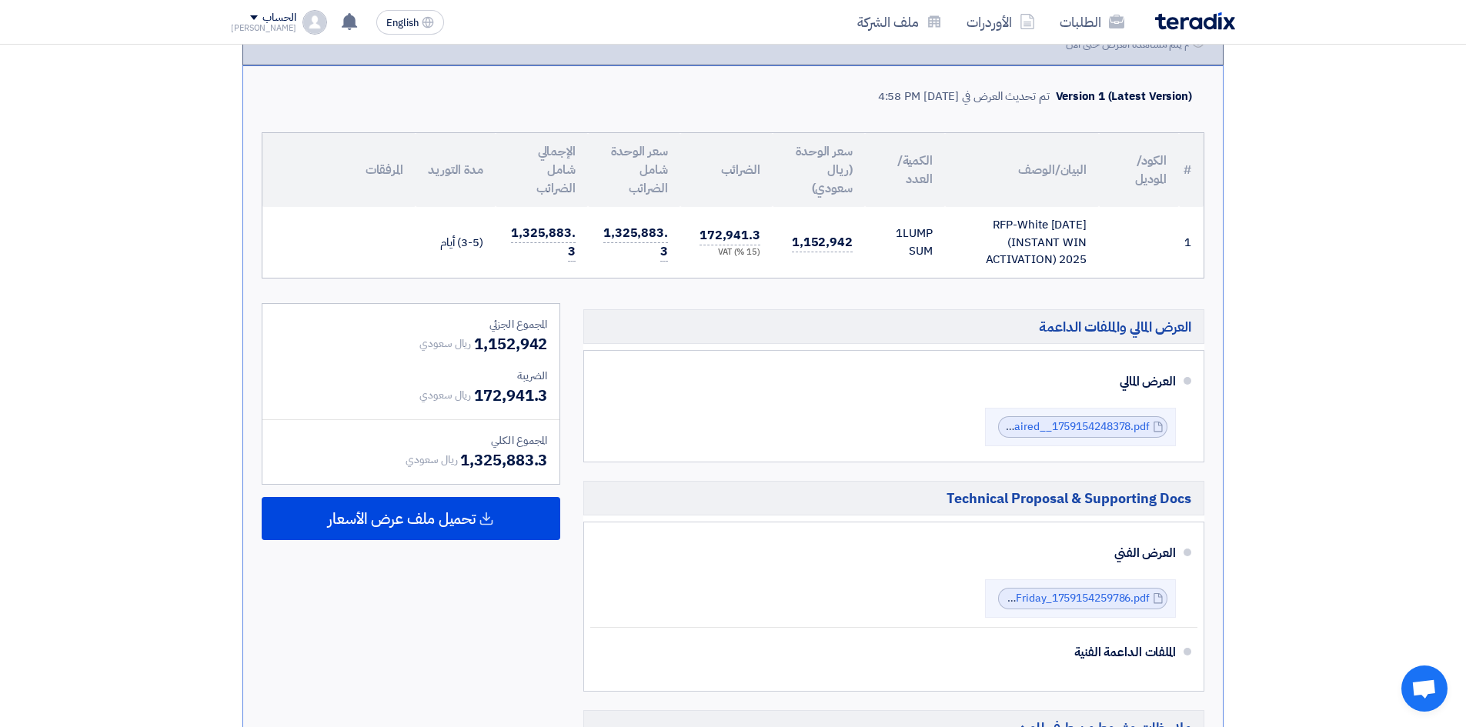
scroll to position [385, 0]
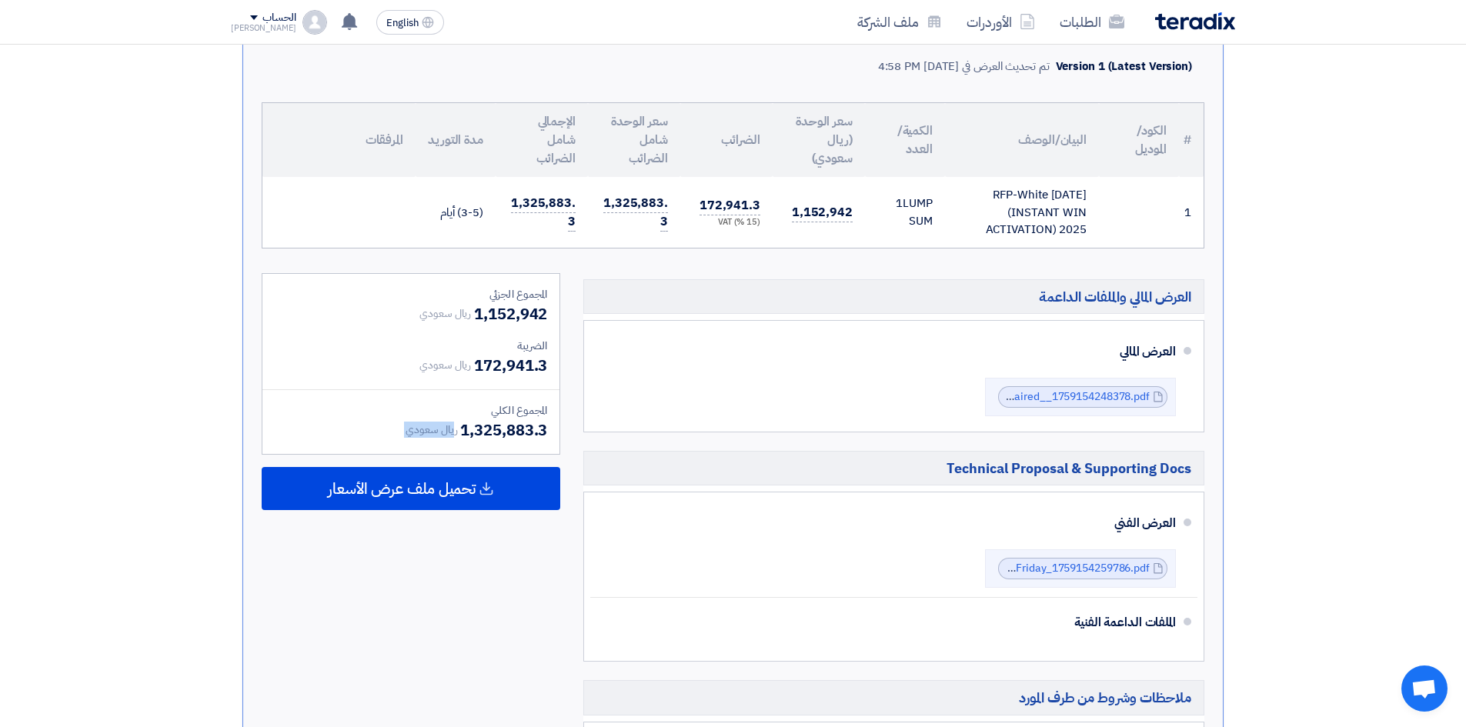
drag, startPoint x: 454, startPoint y: 433, endPoint x: 567, endPoint y: 440, distance: 113.4
click at [567, 440] on div "المجموع الجزئي ريال سعودي 1,152,942 الضريبة ريال سعودي 172,941.3 المجموع الكلي" at bounding box center [411, 616] width 322 height 687
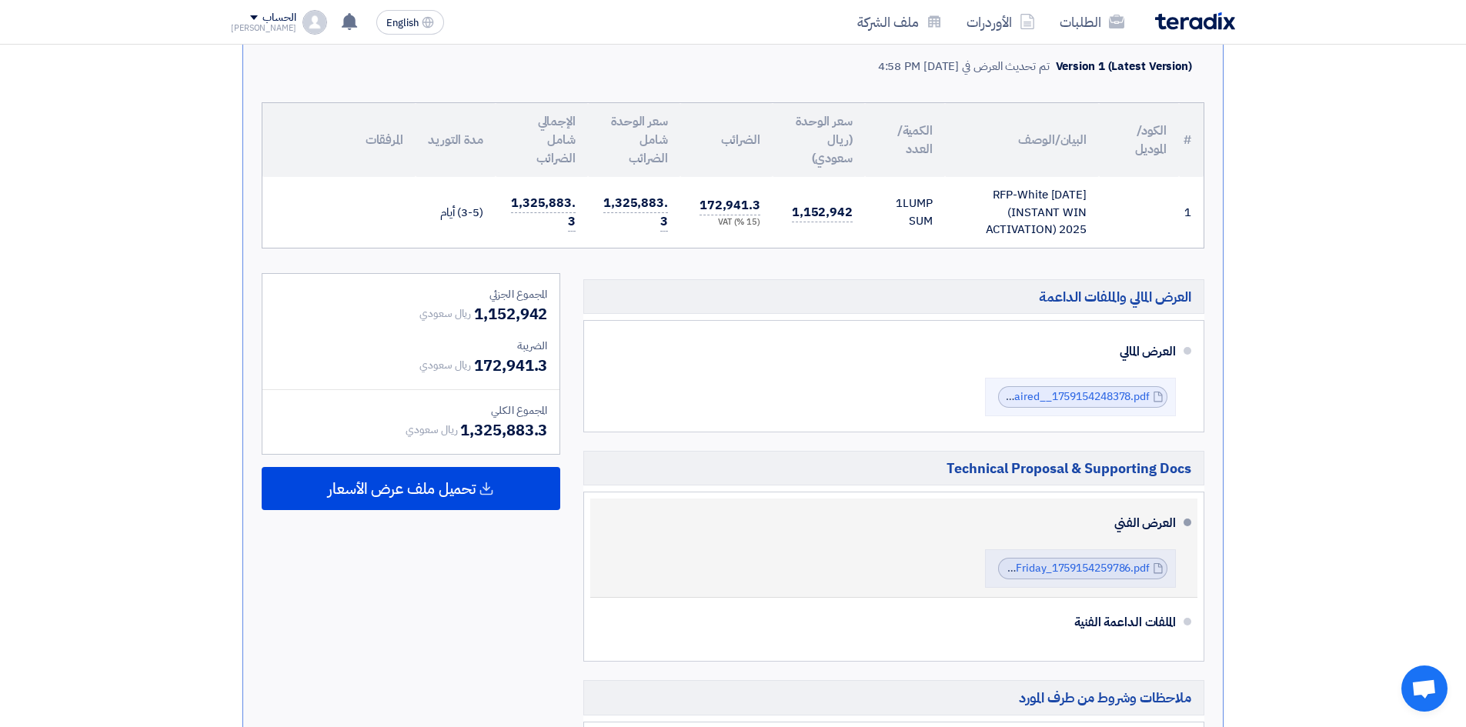
click at [765, 500] on li "العرض الفني Cenomi_BOQ__White_Friday_1759154259786.pdf Cenomi_BOQ__White_Friday…" at bounding box center [893, 548] width 607 height 99
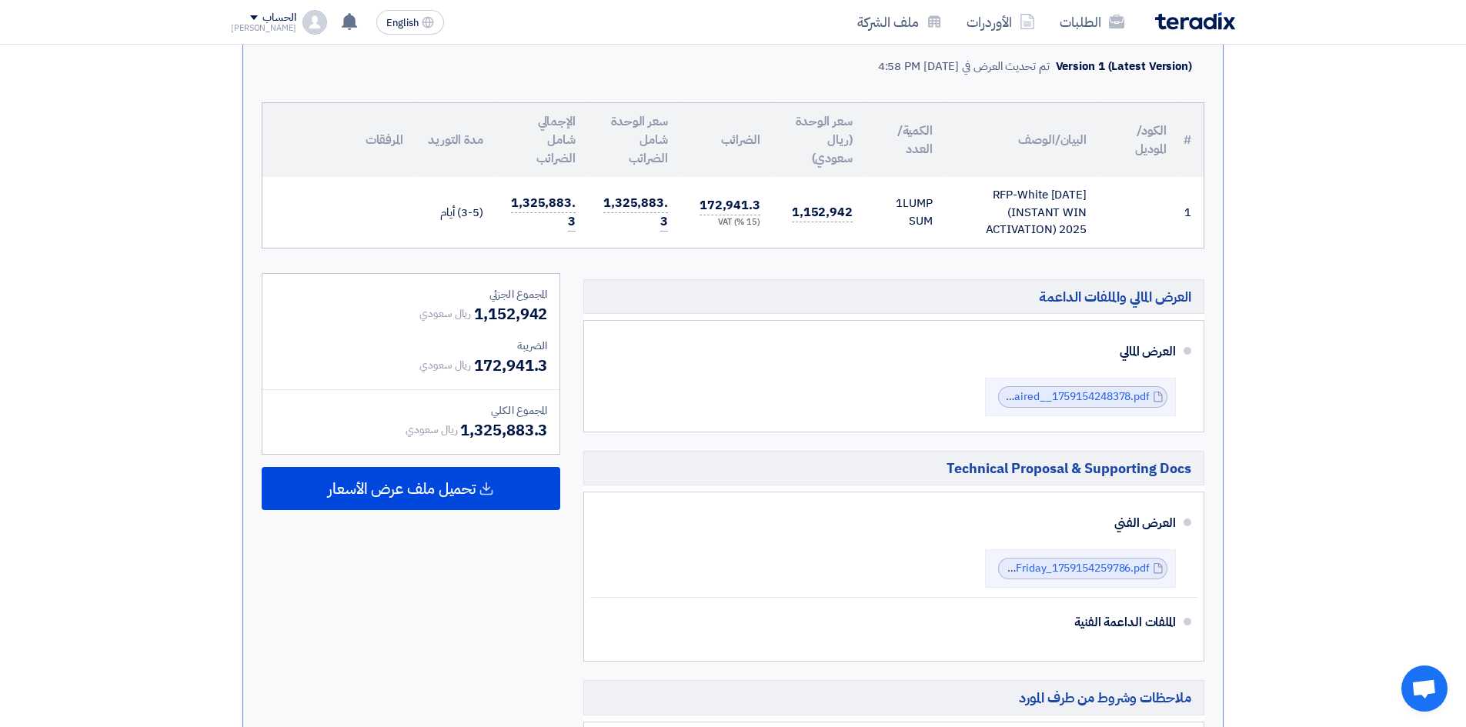
click at [1317, 376] on section "تقديم عرض سعر لا يوجد تقييم لعرضك الان نسخة 1 أخر تحديث 29 Sep 2025, 4:58 PM Of…" at bounding box center [733, 437] width 1466 height 1195
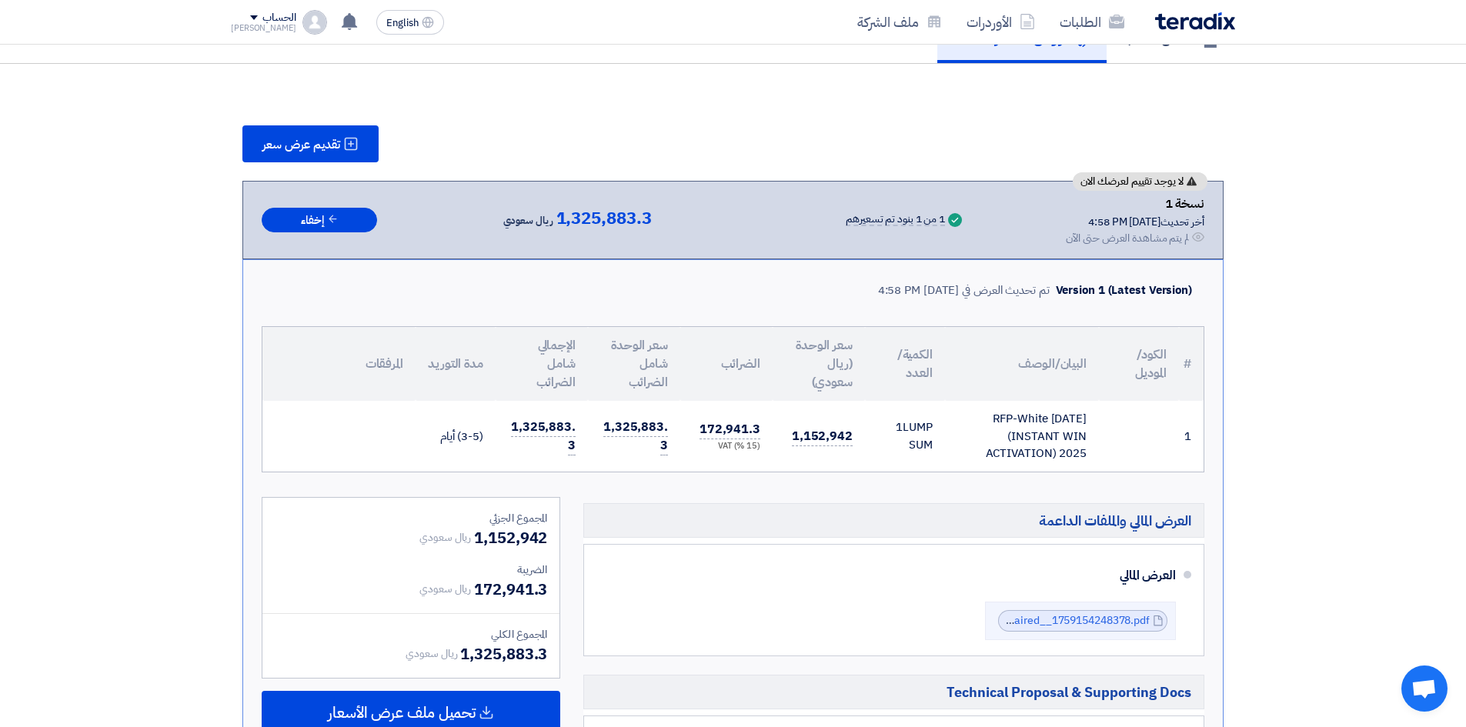
scroll to position [0, 0]
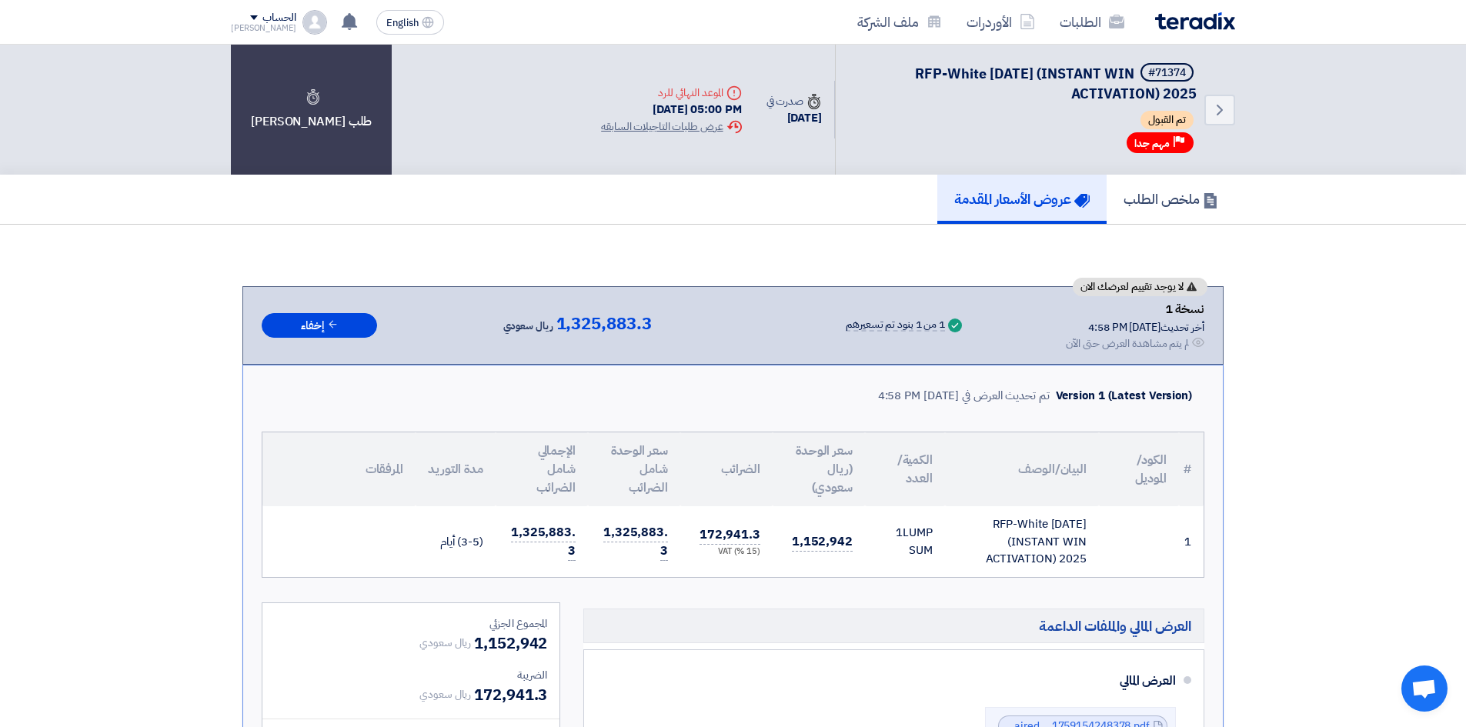
drag, startPoint x: 1088, startPoint y: 294, endPoint x: 1195, endPoint y: 288, distance: 107.9
click at [1195, 288] on div "لا يوجد تقييم لعرضك الان" at bounding box center [1140, 287] width 135 height 18
